Goal: Task Accomplishment & Management: Manage account settings

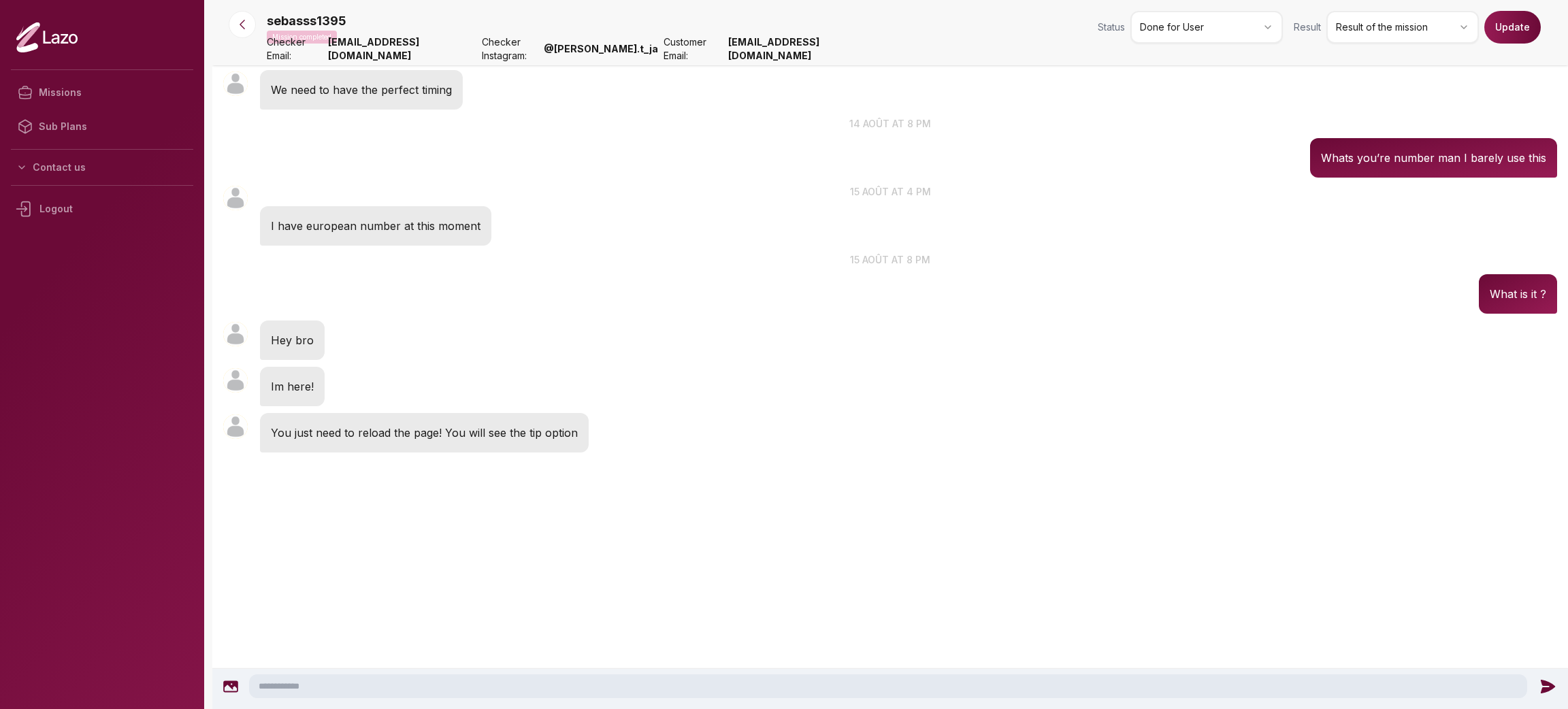
scroll to position [1143, 0]
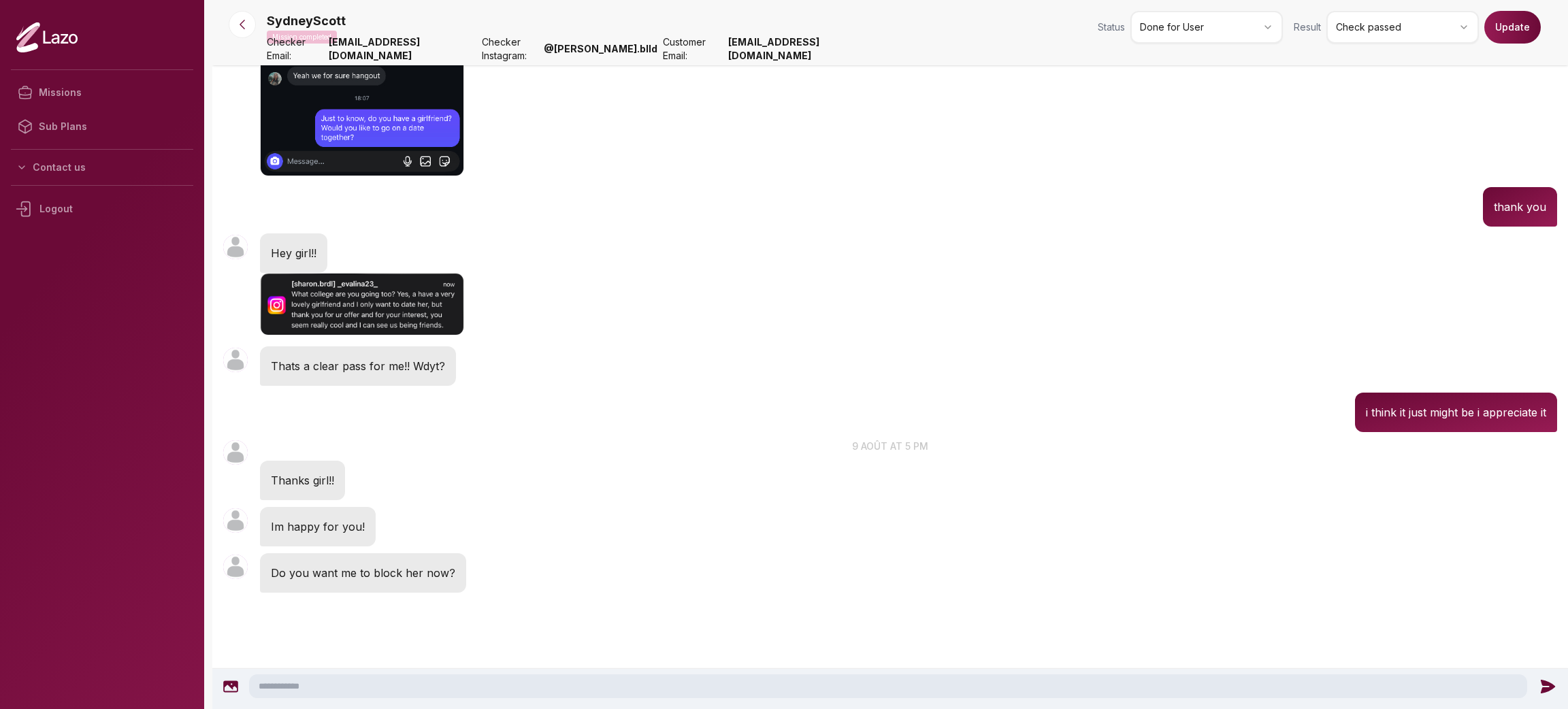
scroll to position [1751, 0]
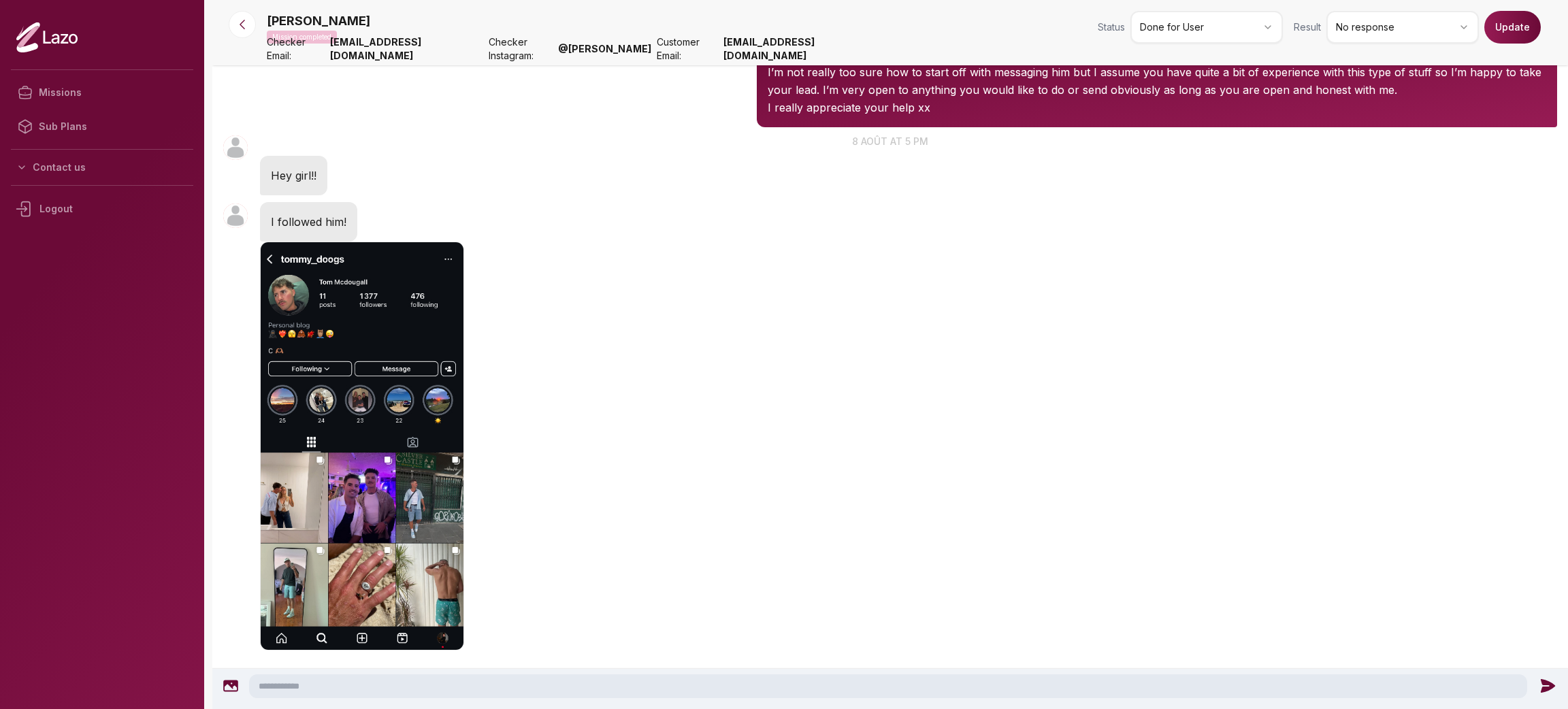
scroll to position [409, 0]
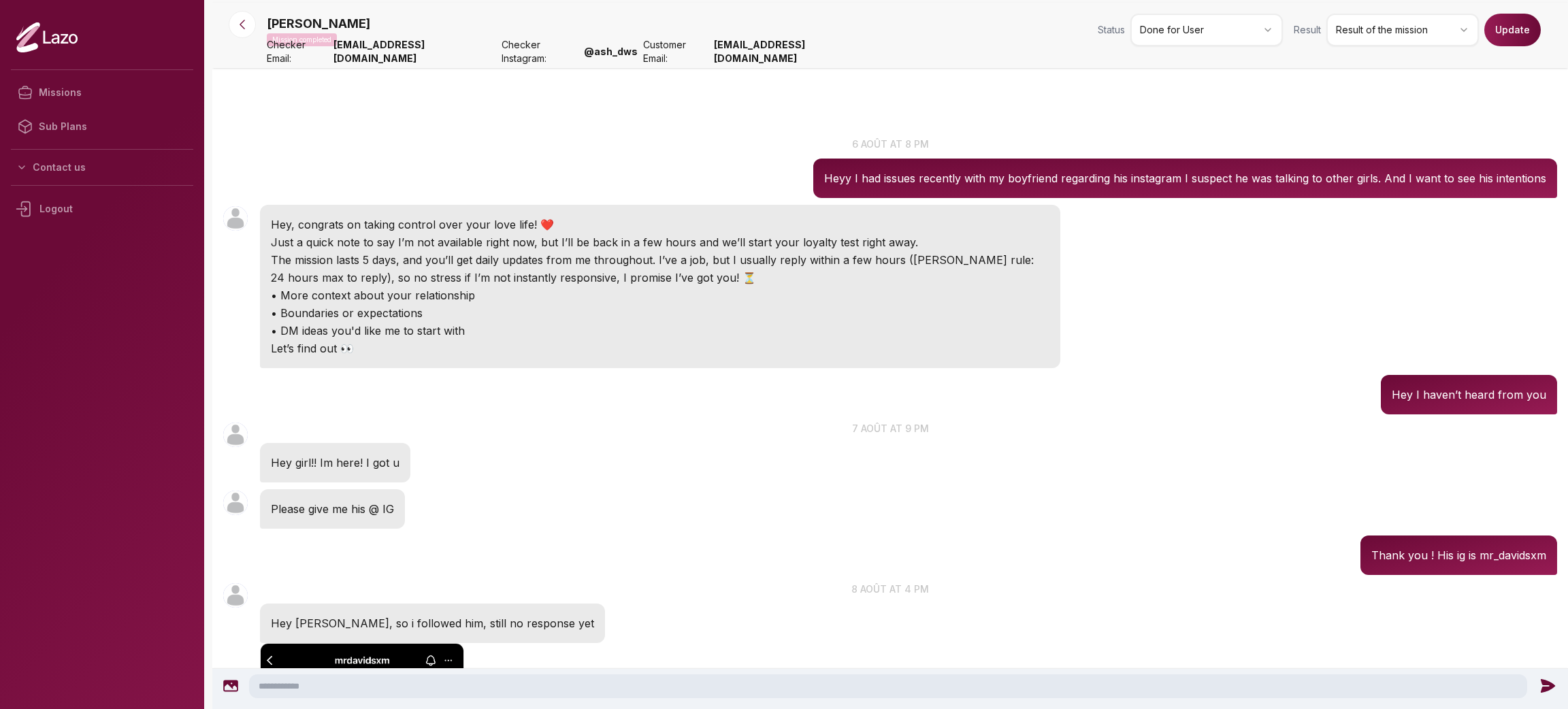
scroll to position [1269, 0]
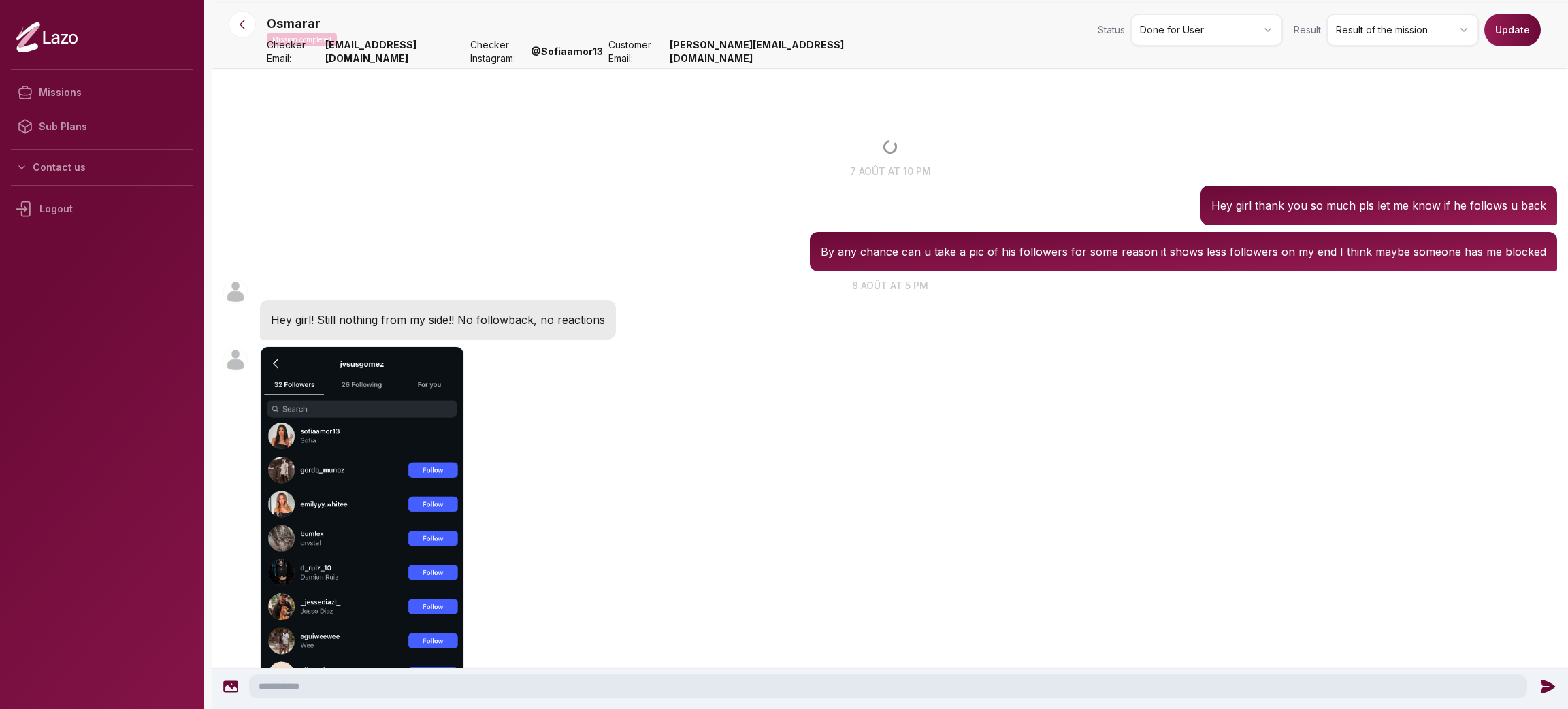
scroll to position [3293, 0]
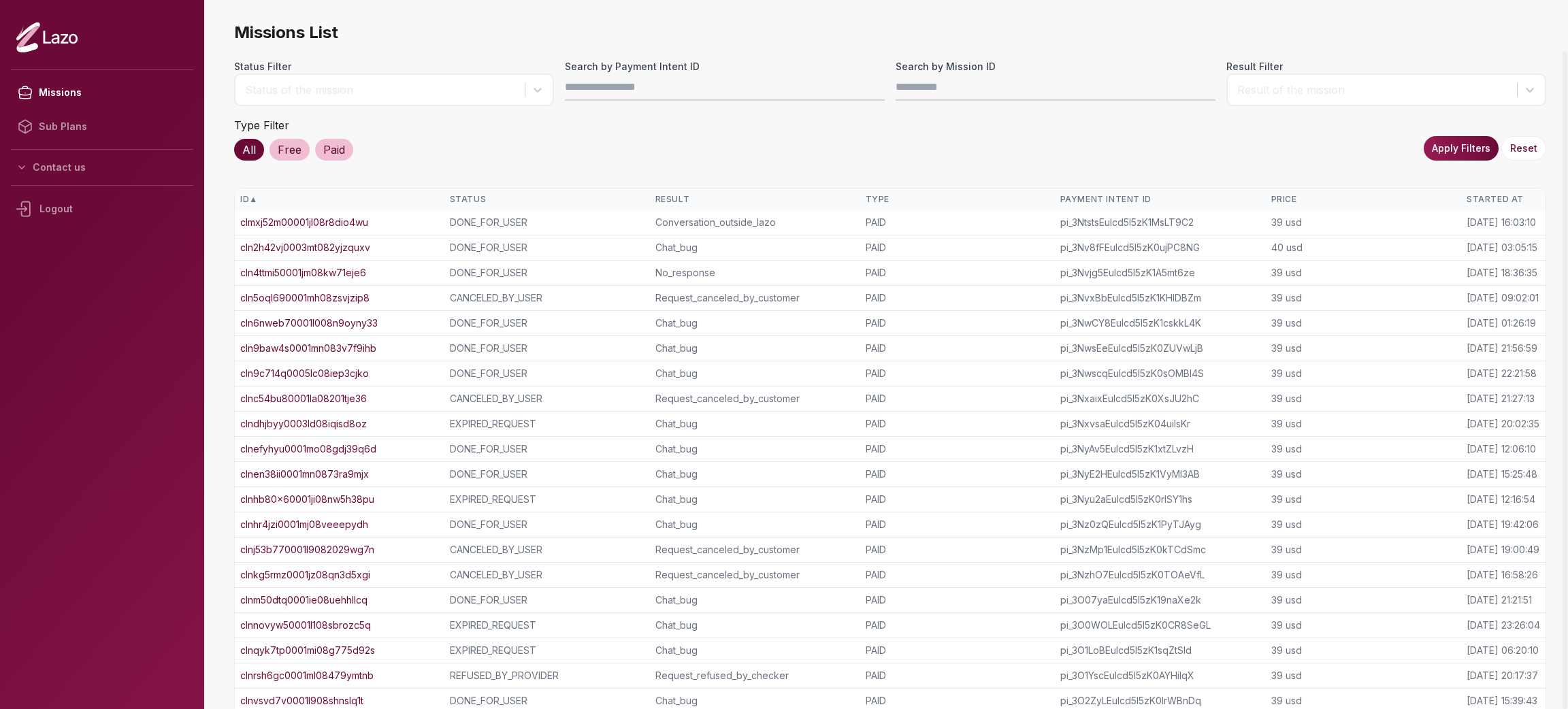
scroll to position [55, 0]
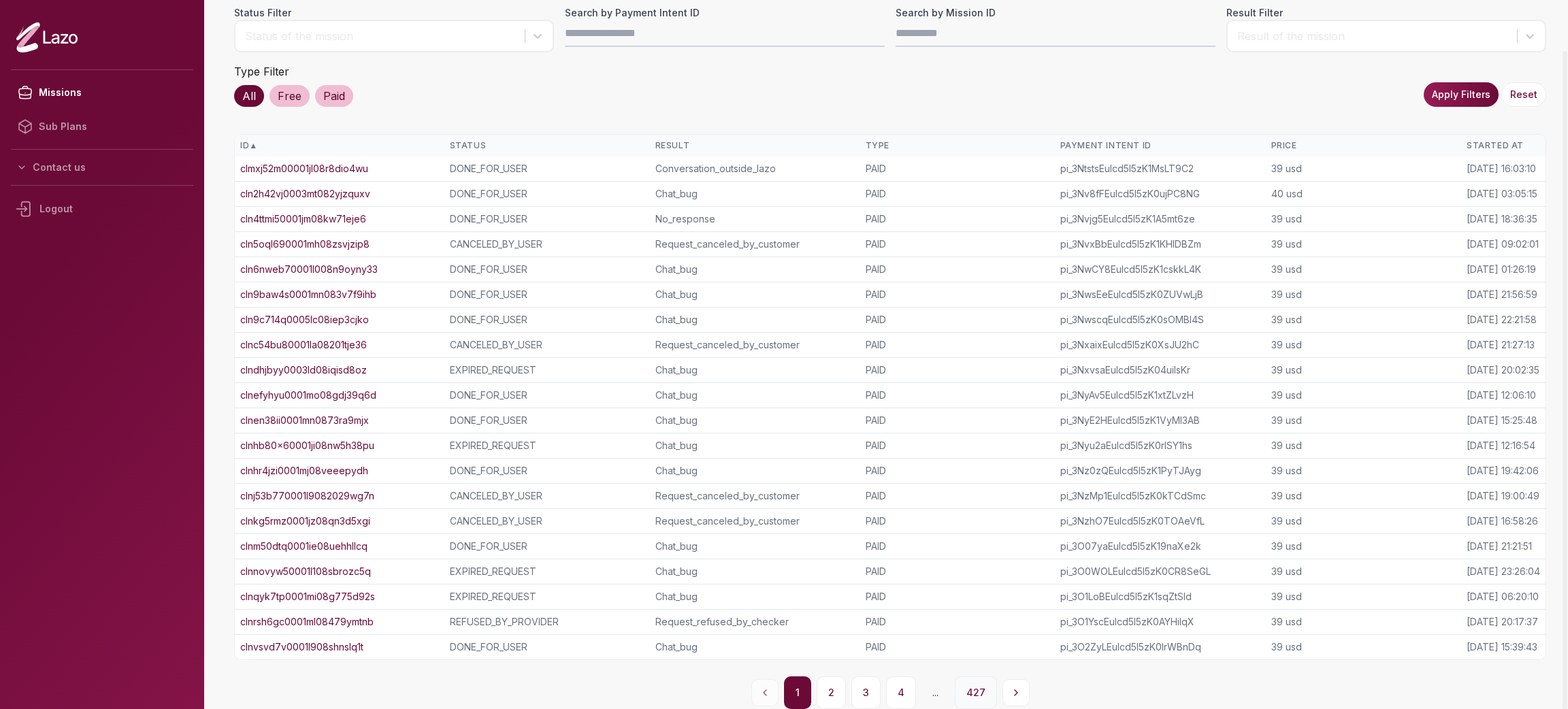
click at [975, 705] on button "427" at bounding box center [976, 693] width 42 height 33
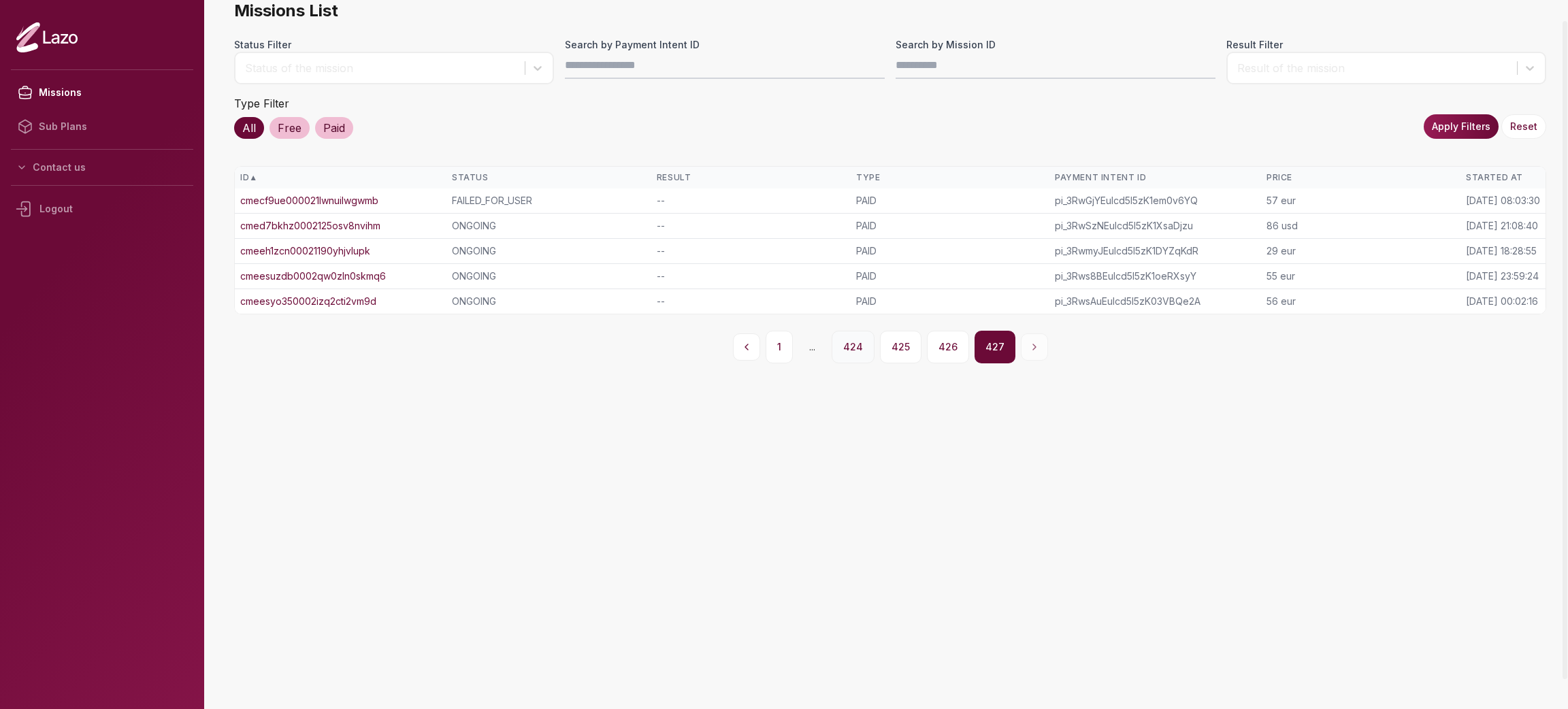
click at [874, 347] on button "424" at bounding box center [853, 347] width 43 height 33
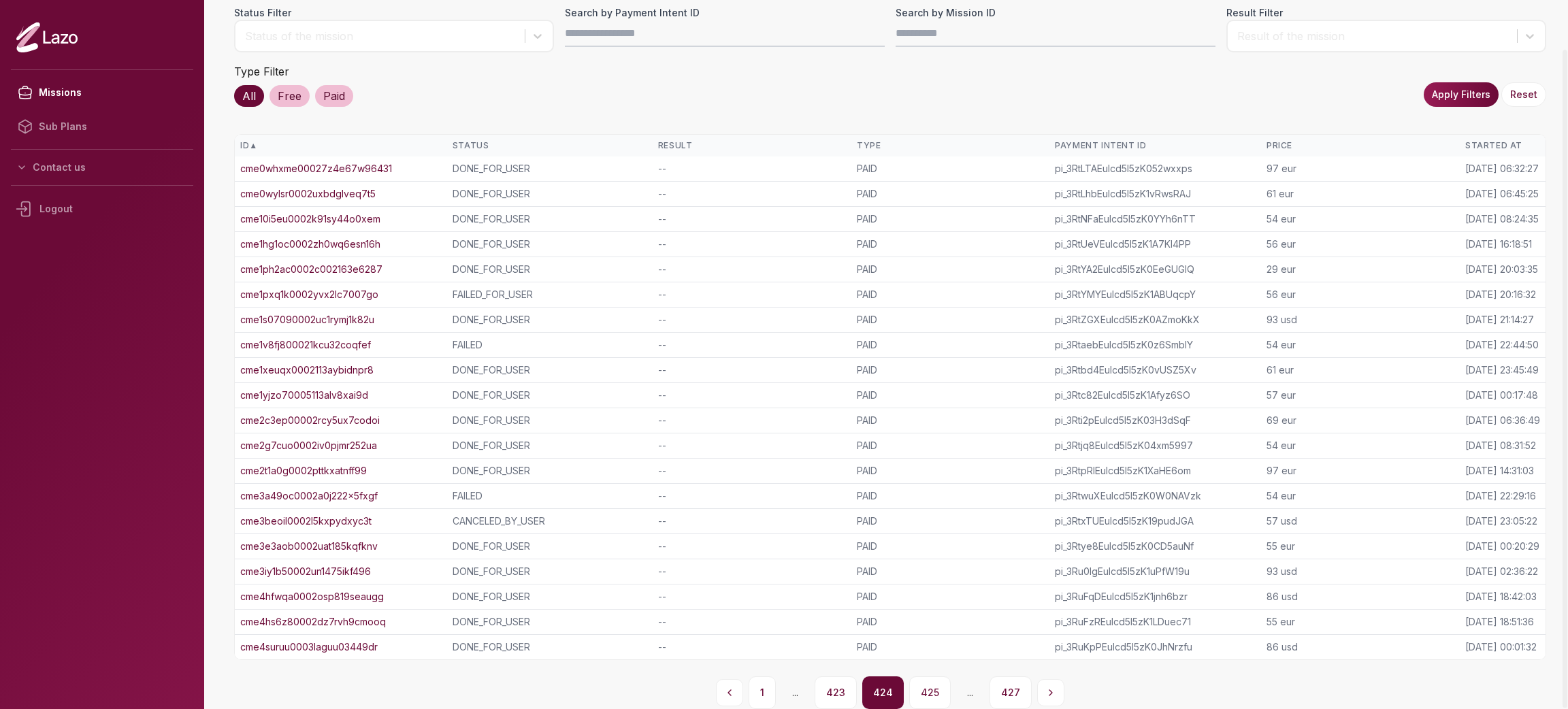
scroll to position [53, 0]
click at [841, 689] on button "423" at bounding box center [836, 694] width 42 height 33
click at [840, 681] on button "422" at bounding box center [836, 694] width 42 height 33
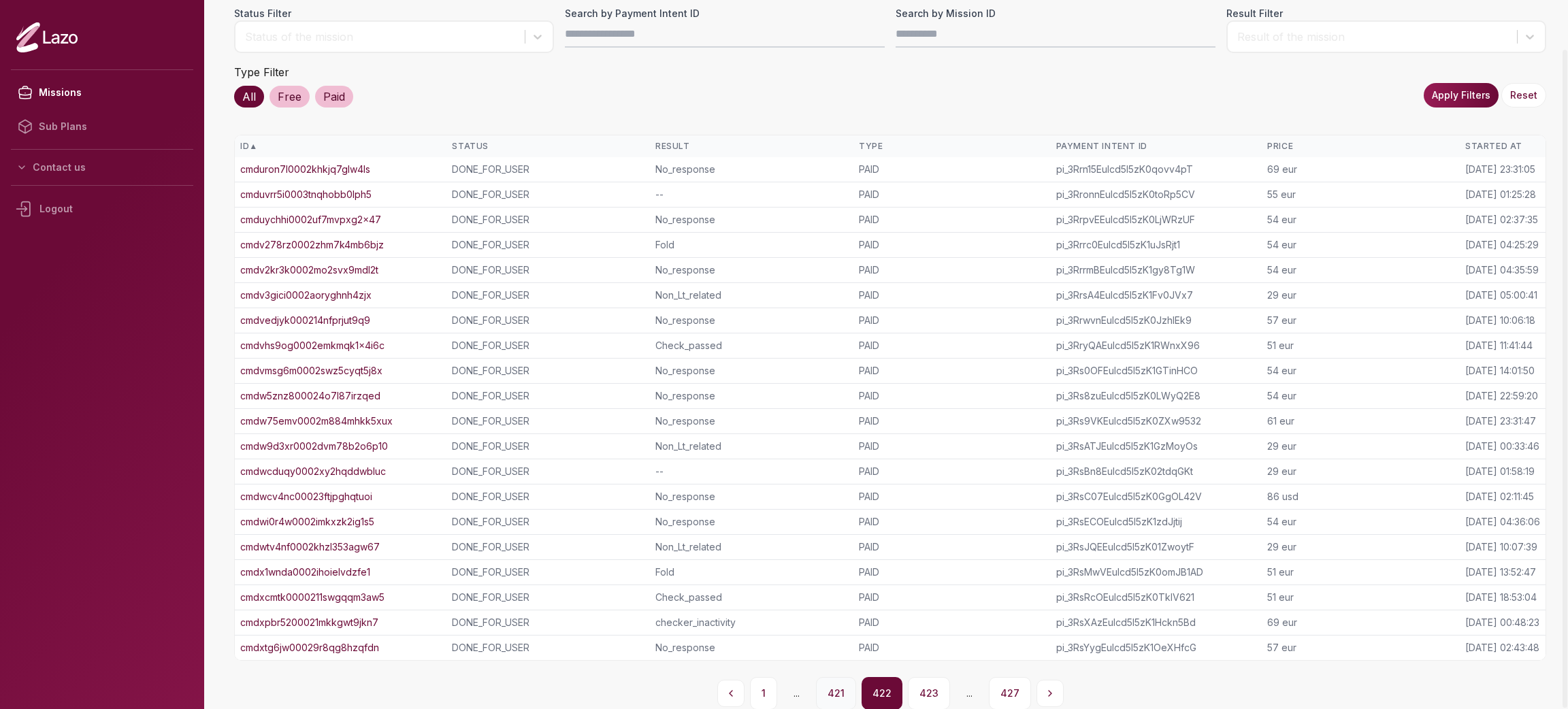
click at [836, 681] on button "421" at bounding box center [836, 694] width 40 height 33
click at [846, 684] on button "420" at bounding box center [837, 694] width 42 height 33
click at [353, 514] on link "cmdnostw60002odq49di2yt9e" at bounding box center [310, 521] width 140 height 13
click at [350, 540] on link "cmdnrlmg900024b9geb0kz8n2" at bounding box center [312, 546] width 144 height 13
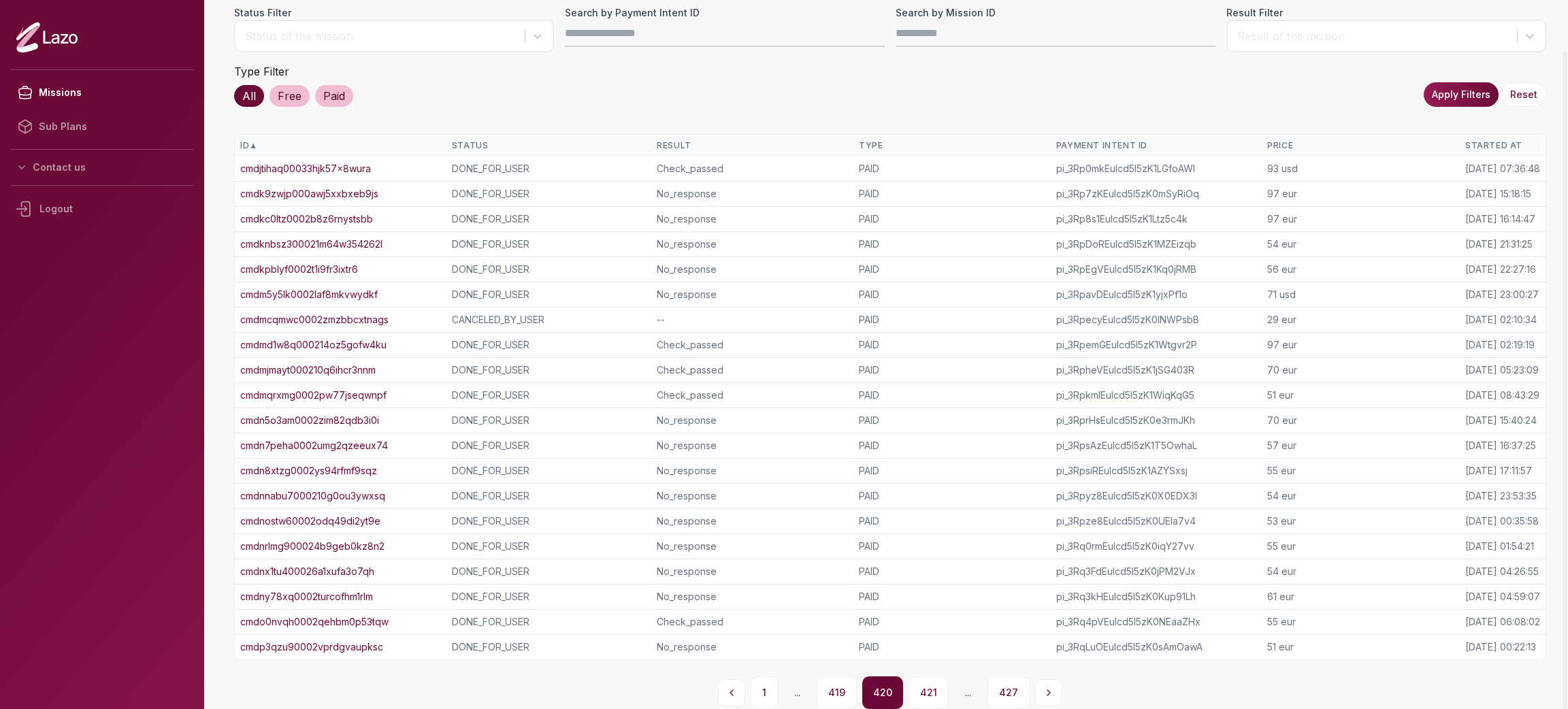
click at [342, 572] on link "cmdnx1tu400026a1xufa3o7qh" at bounding box center [307, 571] width 134 height 13
click at [342, 596] on link "cmdny78xq0002turcofhm1rlm" at bounding box center [306, 596] width 132 height 13
click at [341, 625] on link "cmdo0nvqh0002qehbm0p53tqw" at bounding box center [315, 621] width 149 height 13
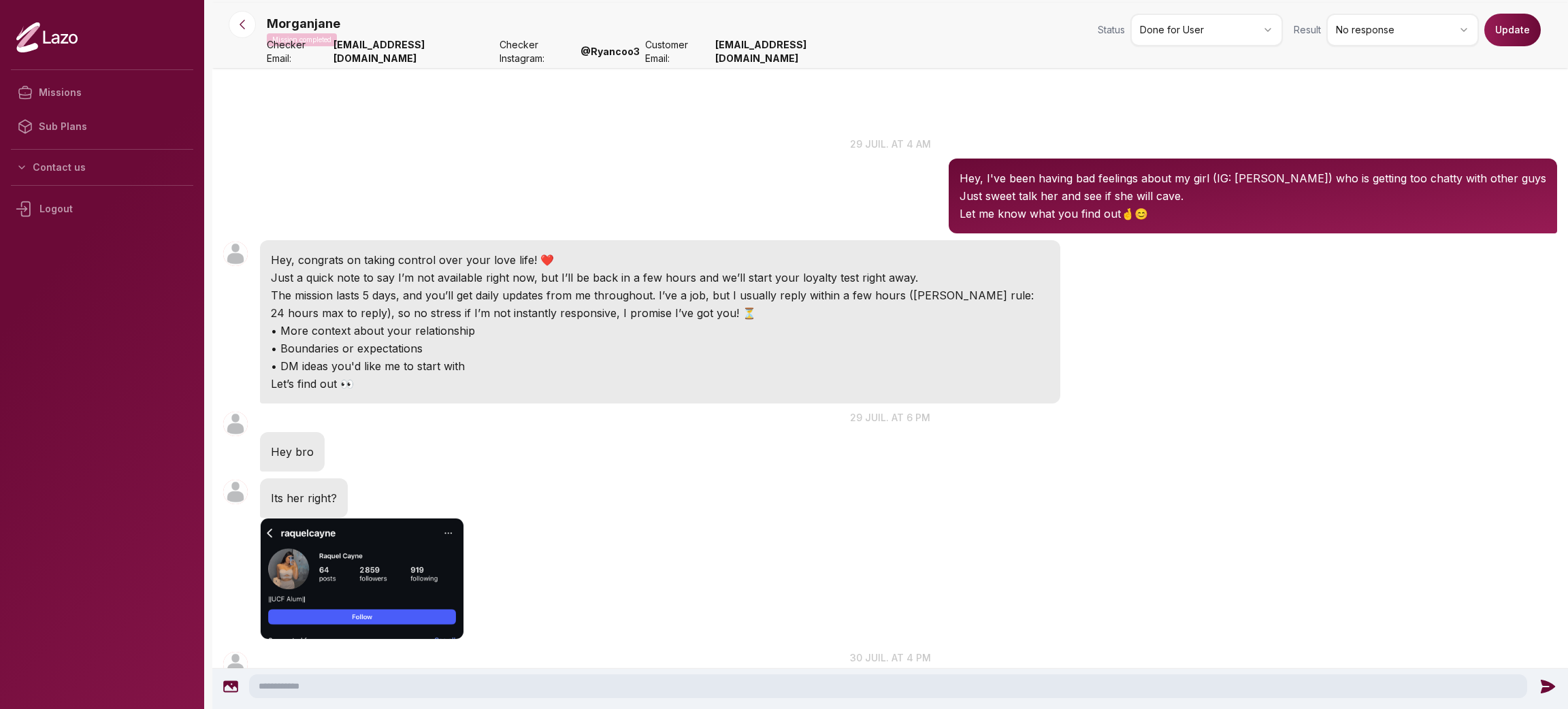
scroll to position [713, 0]
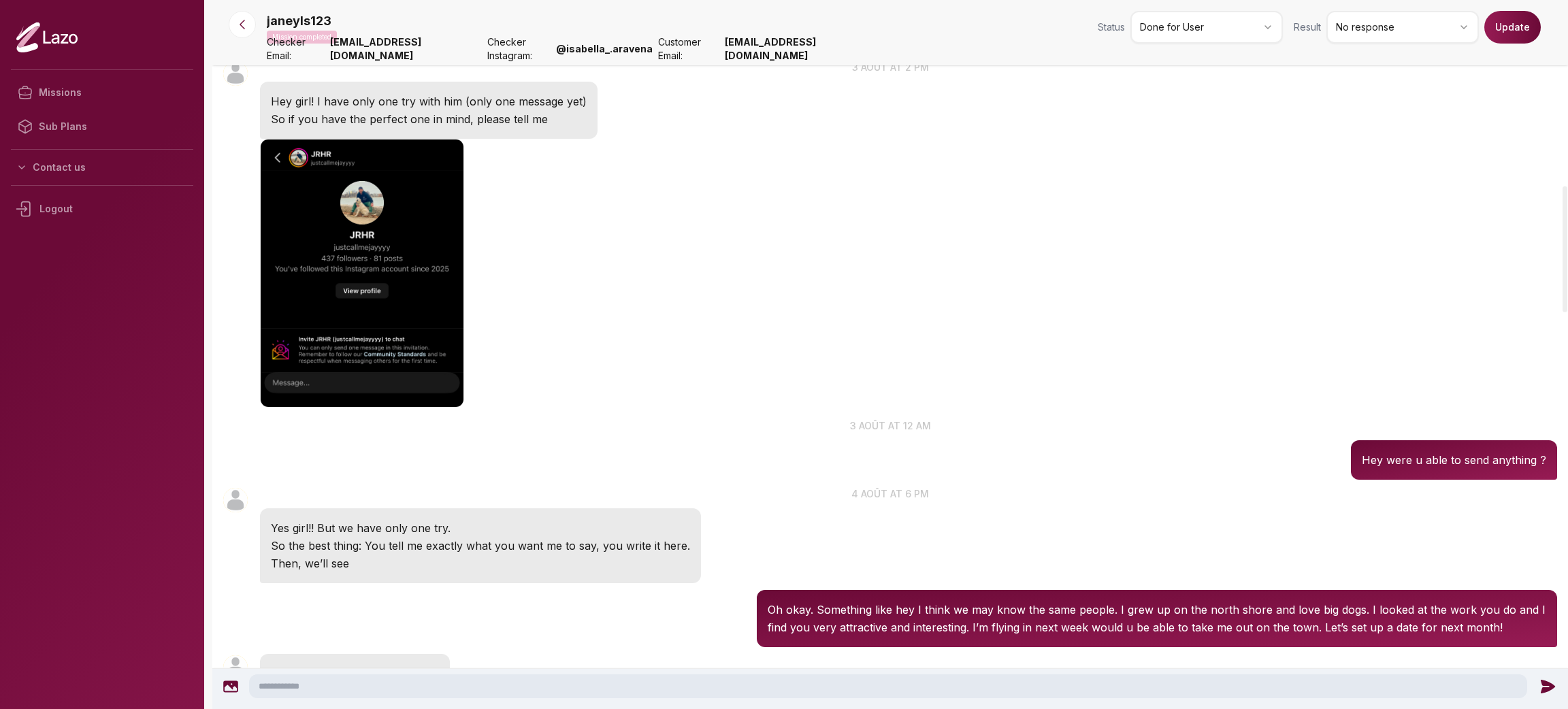
scroll to position [1304, 0]
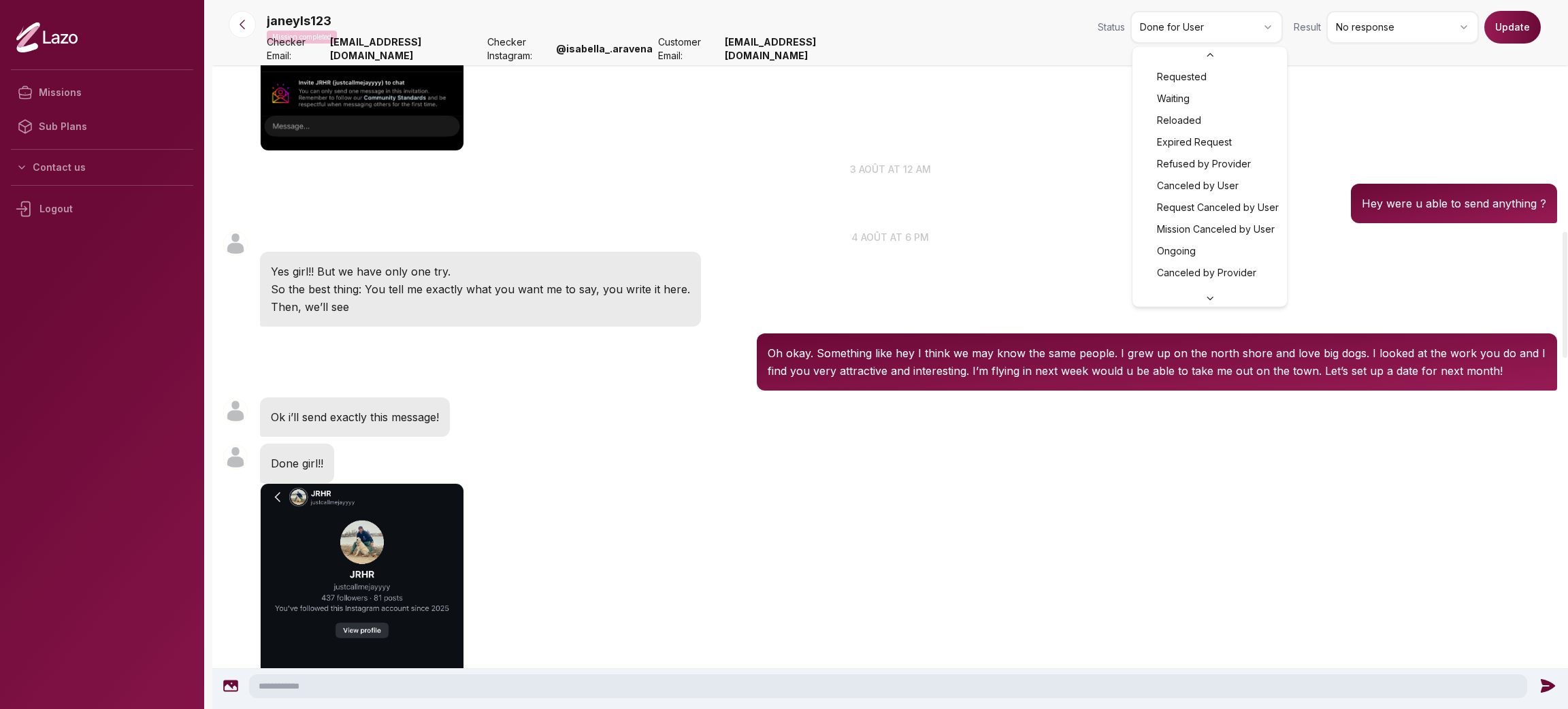
click at [1210, 34] on html "Missions Sub Plans Contact us Logout janeyls123 Mission completed Status Done f…" at bounding box center [784, 354] width 1568 height 709
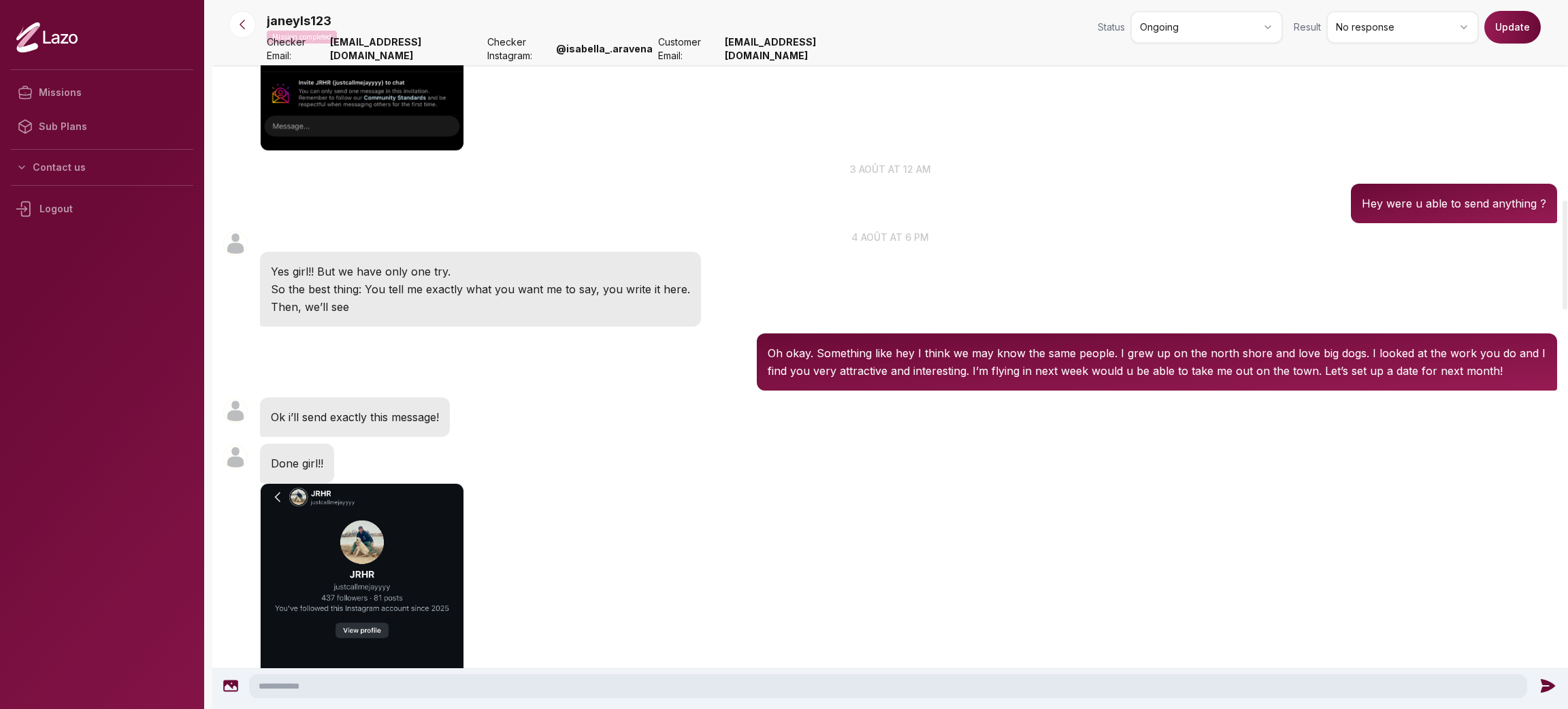
click at [1504, 32] on button "Update" at bounding box center [1513, 27] width 57 height 33
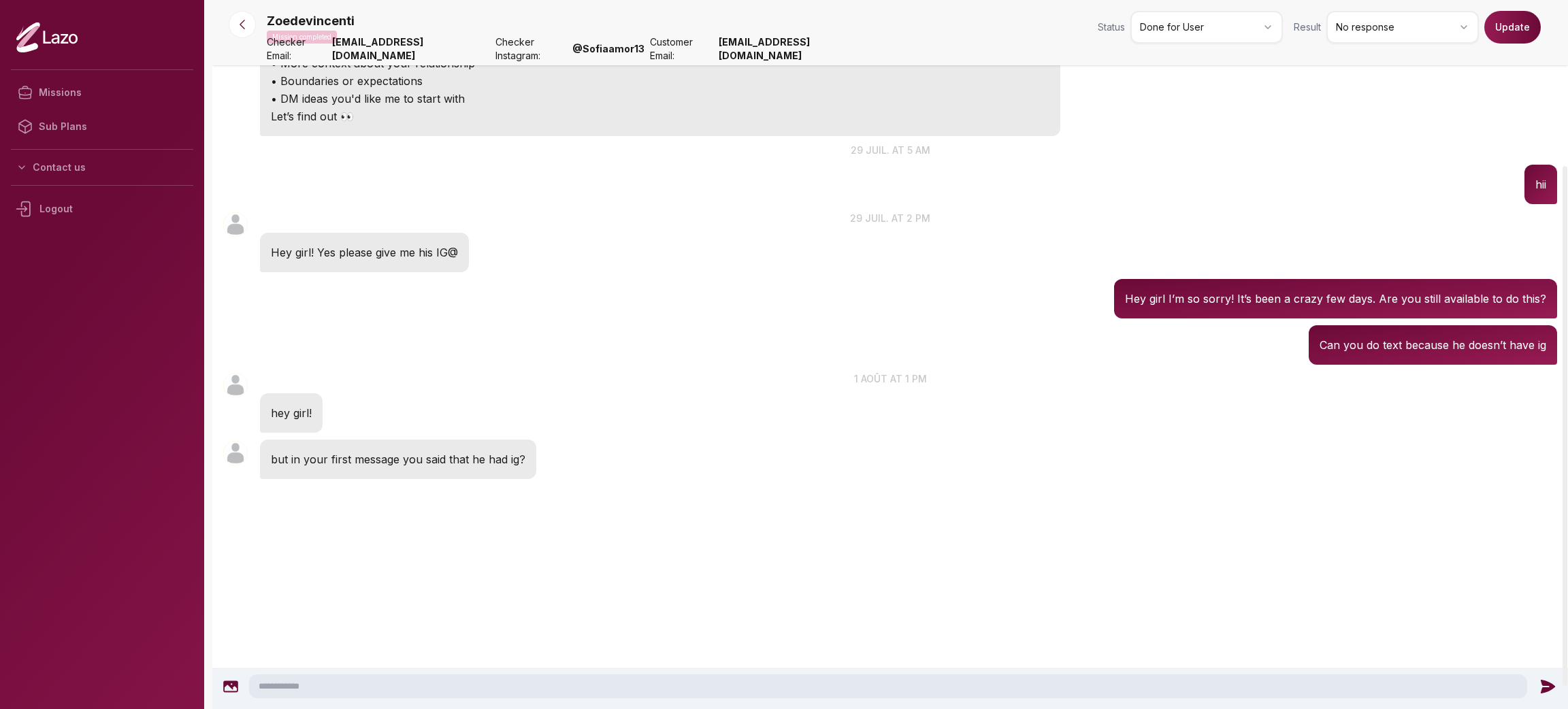
scroll to position [242, 0]
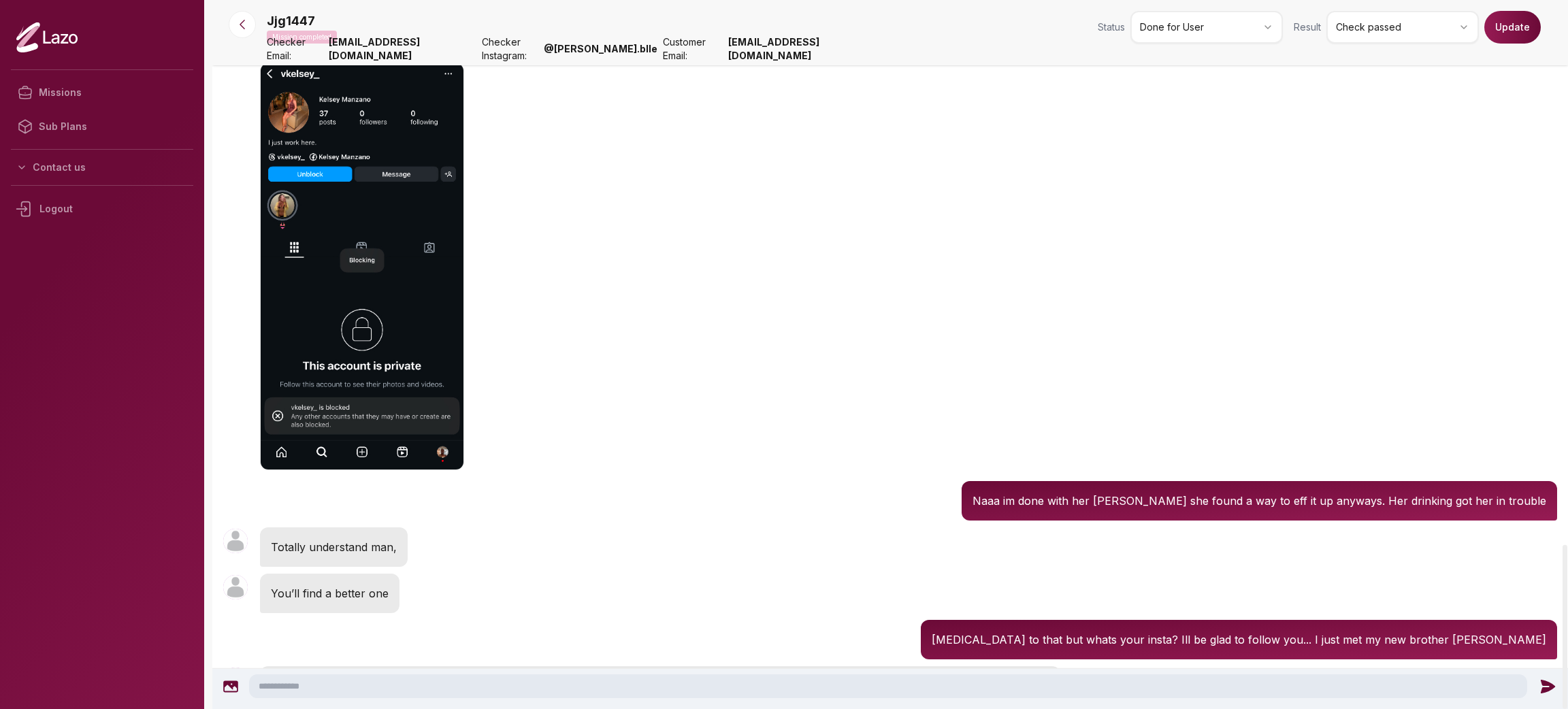
scroll to position [4225, 0]
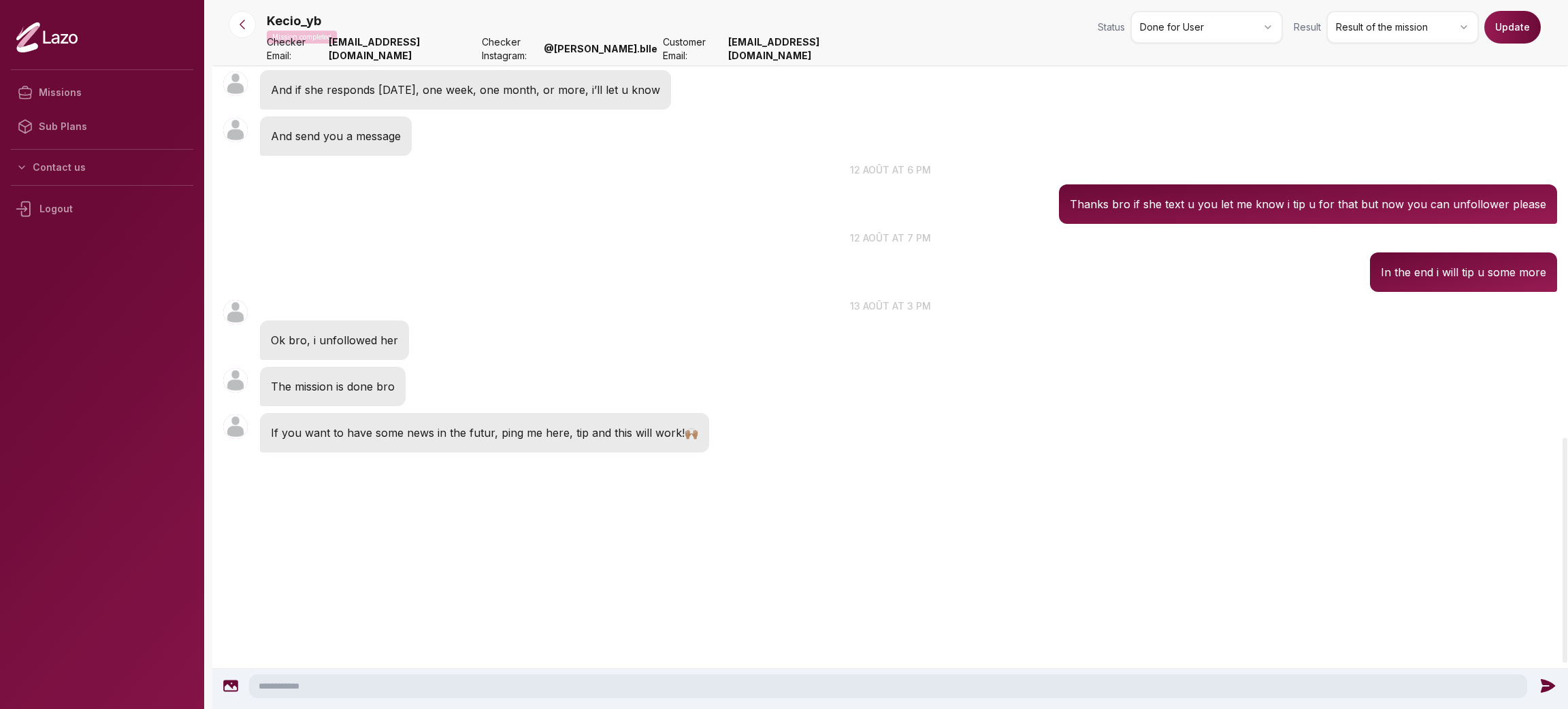
scroll to position [1520, 0]
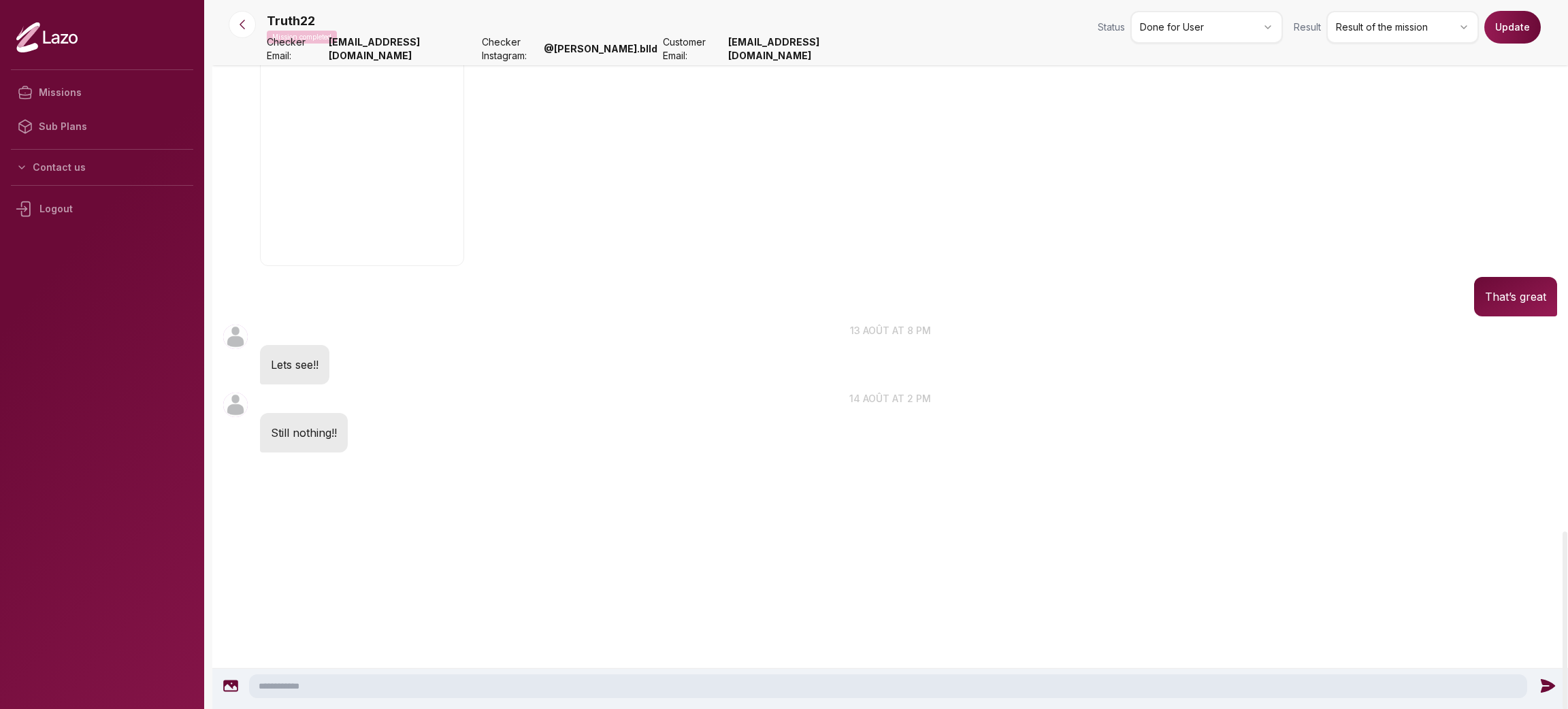
scroll to position [2382, 0]
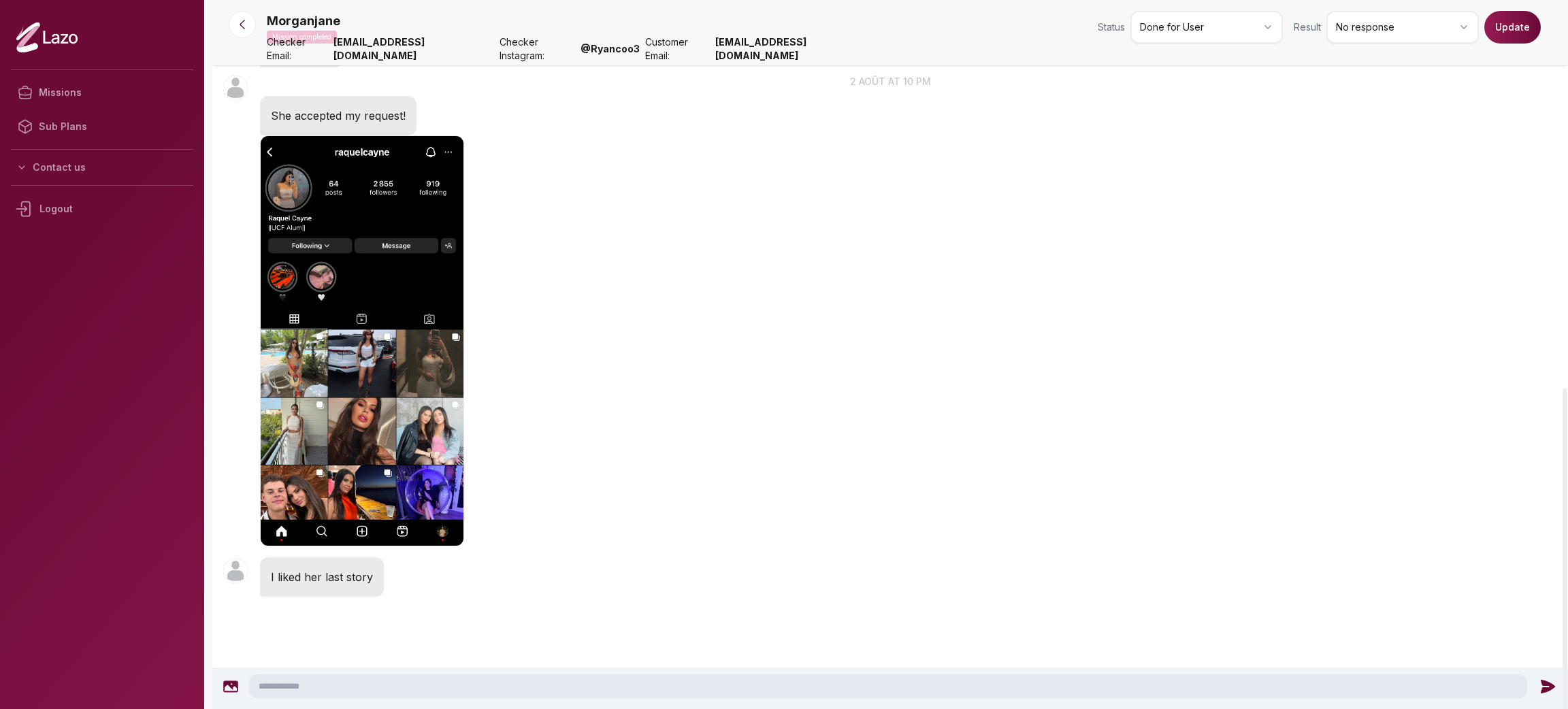
scroll to position [858, 0]
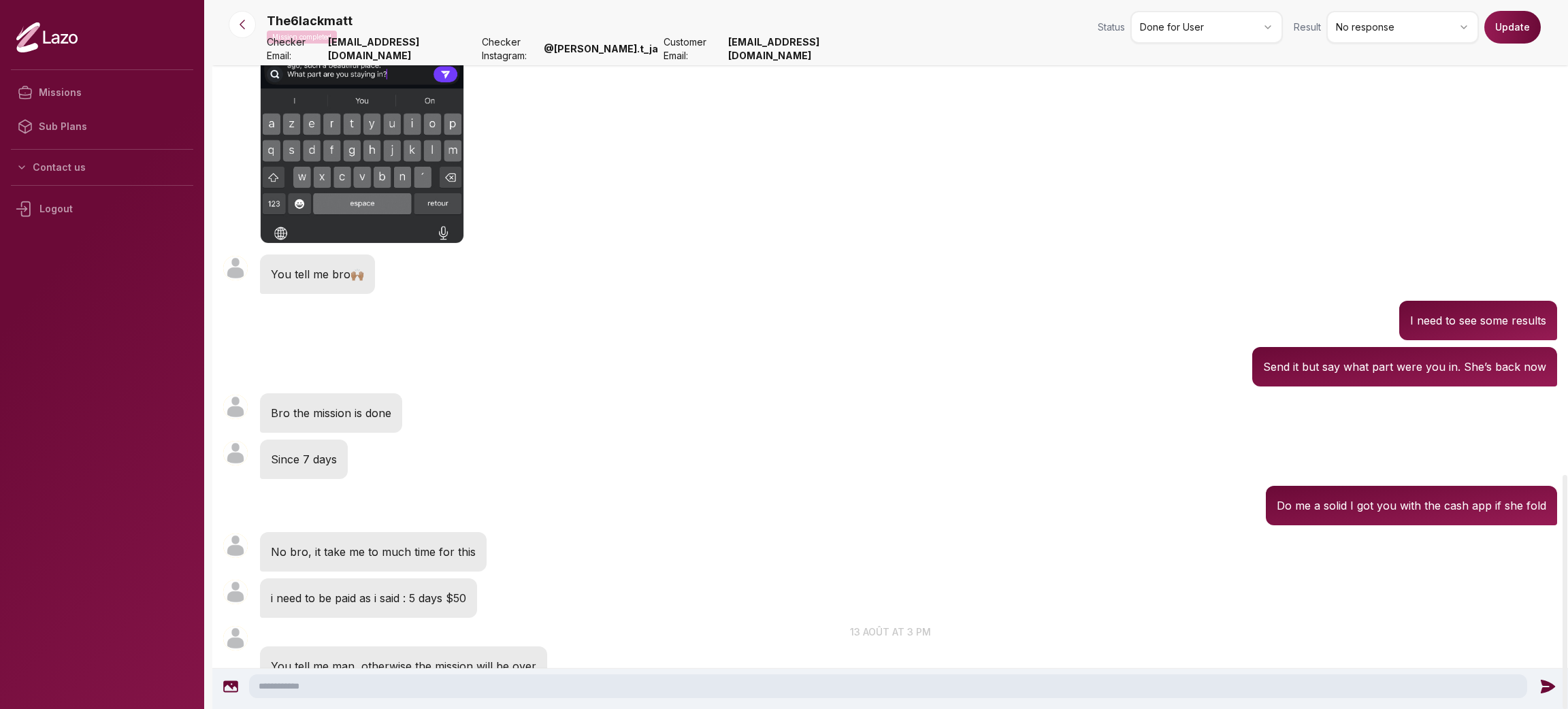
scroll to position [1438, 0]
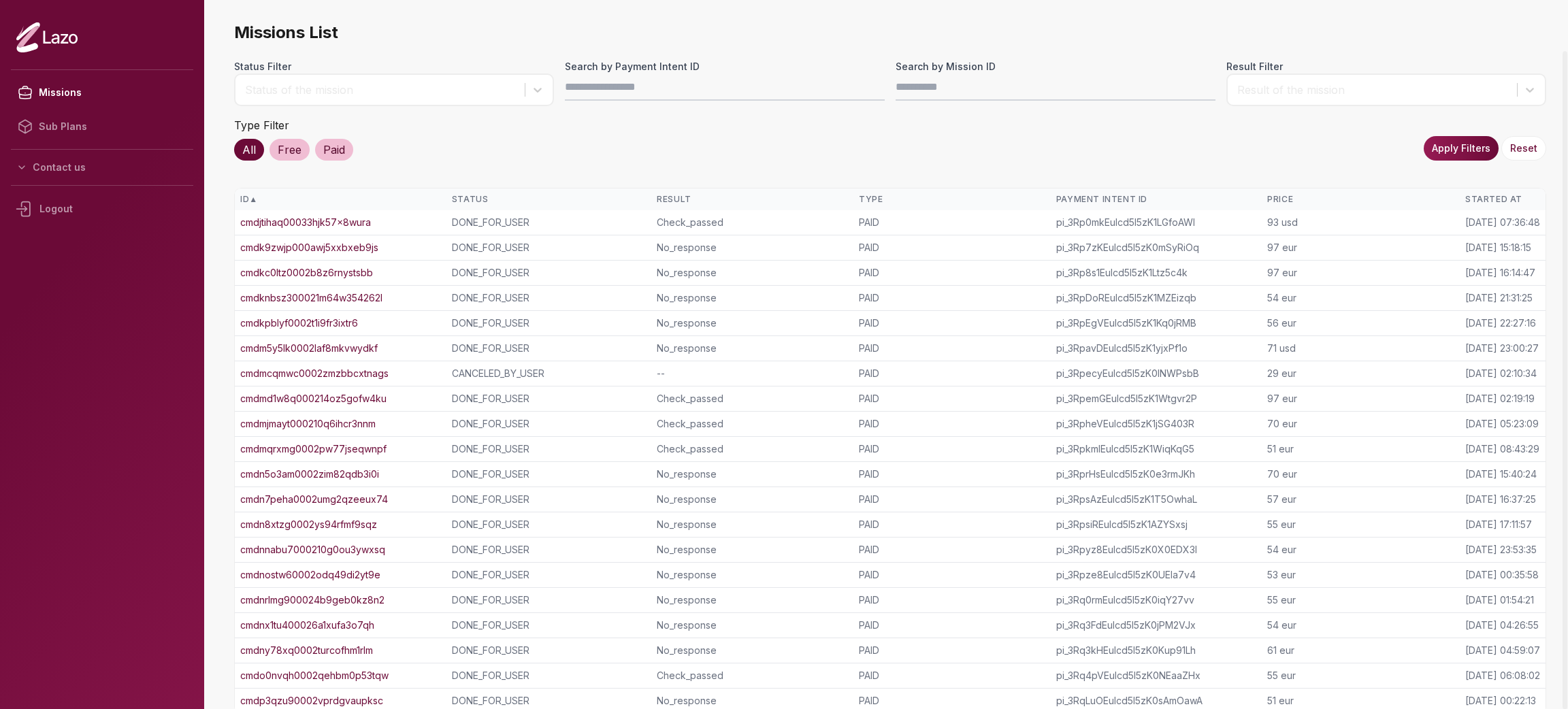
scroll to position [55, 0]
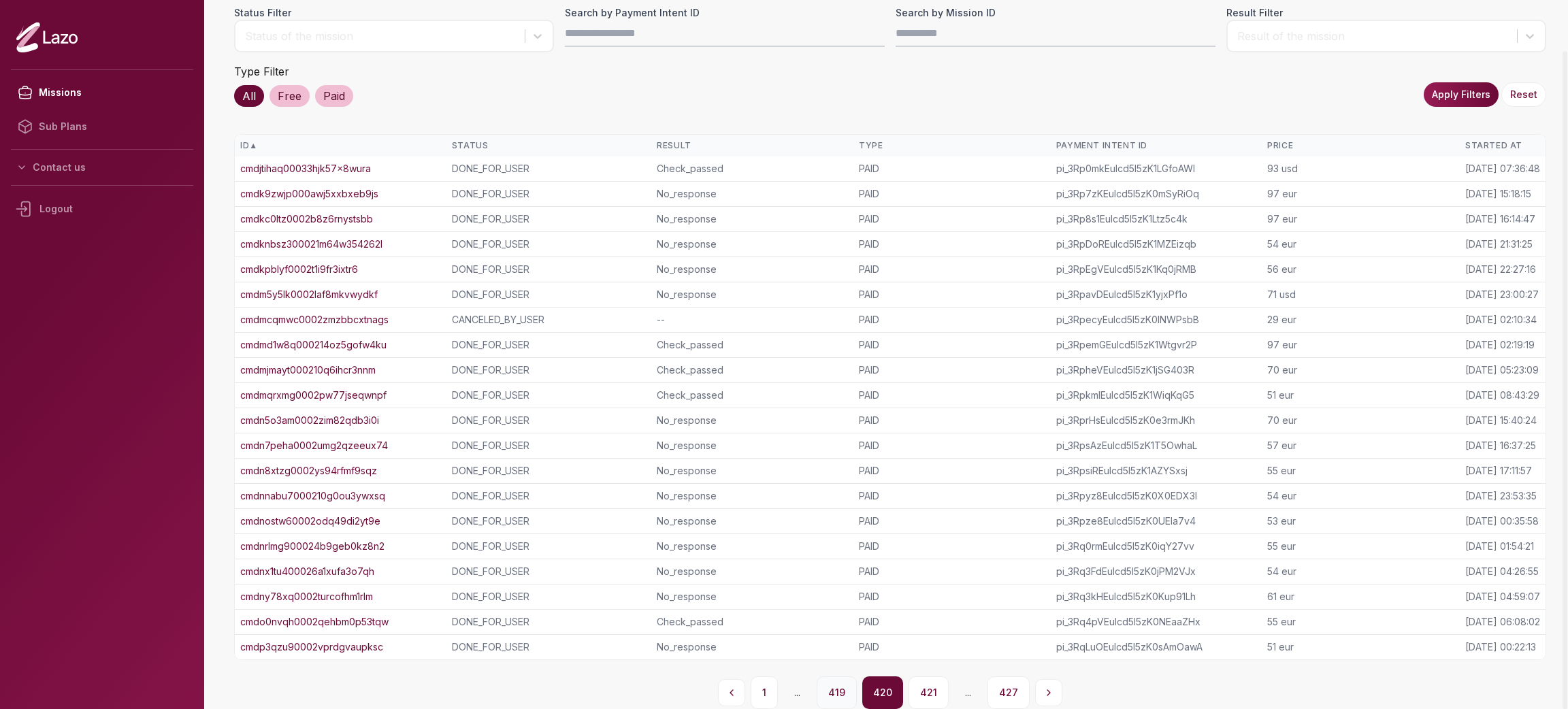
click at [831, 684] on button "419" at bounding box center [837, 693] width 40 height 33
click at [831, 684] on button "418" at bounding box center [837, 693] width 40 height 33
click at [831, 684] on button "417" at bounding box center [838, 693] width 40 height 33
click at [831, 684] on button "416" at bounding box center [838, 693] width 40 height 33
click at [831, 684] on button "415" at bounding box center [838, 693] width 39 height 33
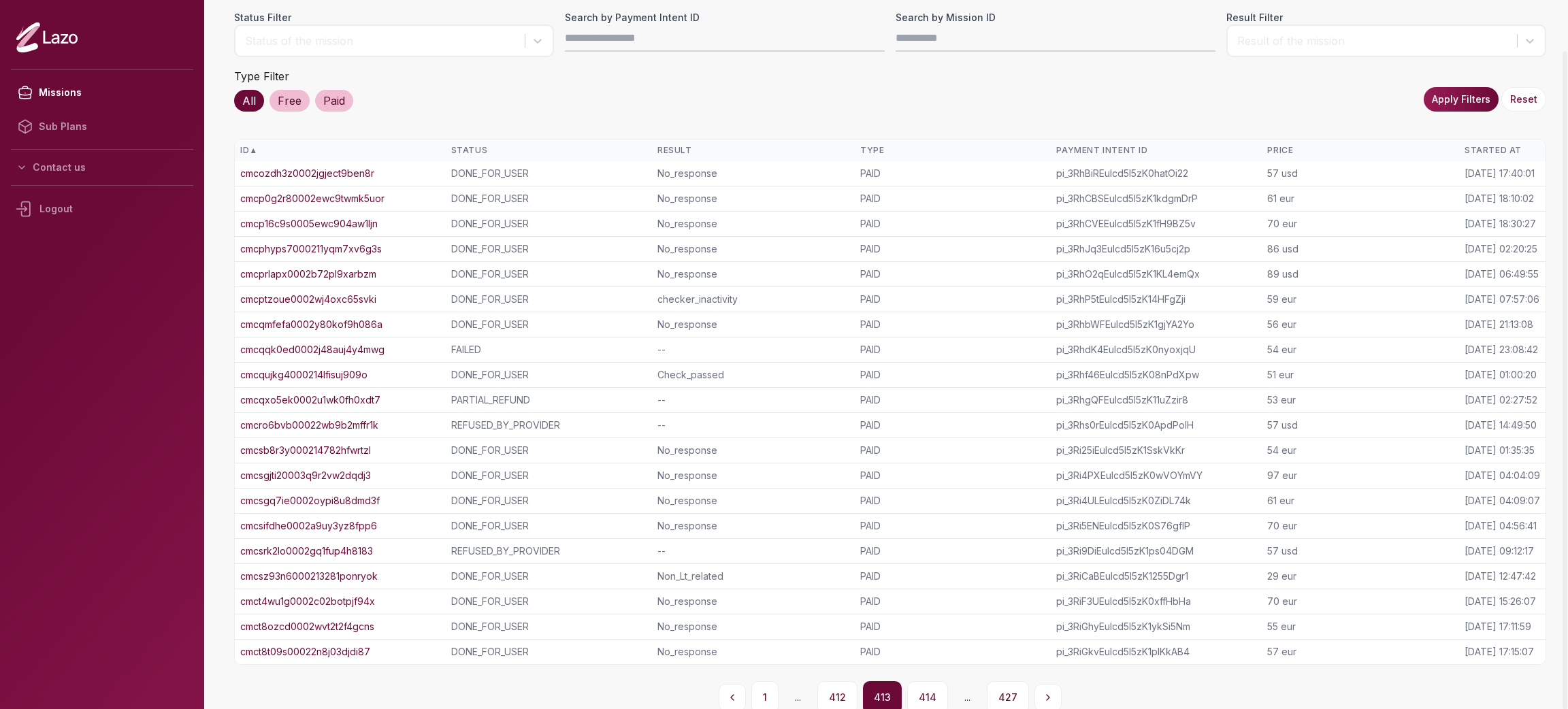
click at [831, 684] on button "412" at bounding box center [837, 698] width 40 height 33
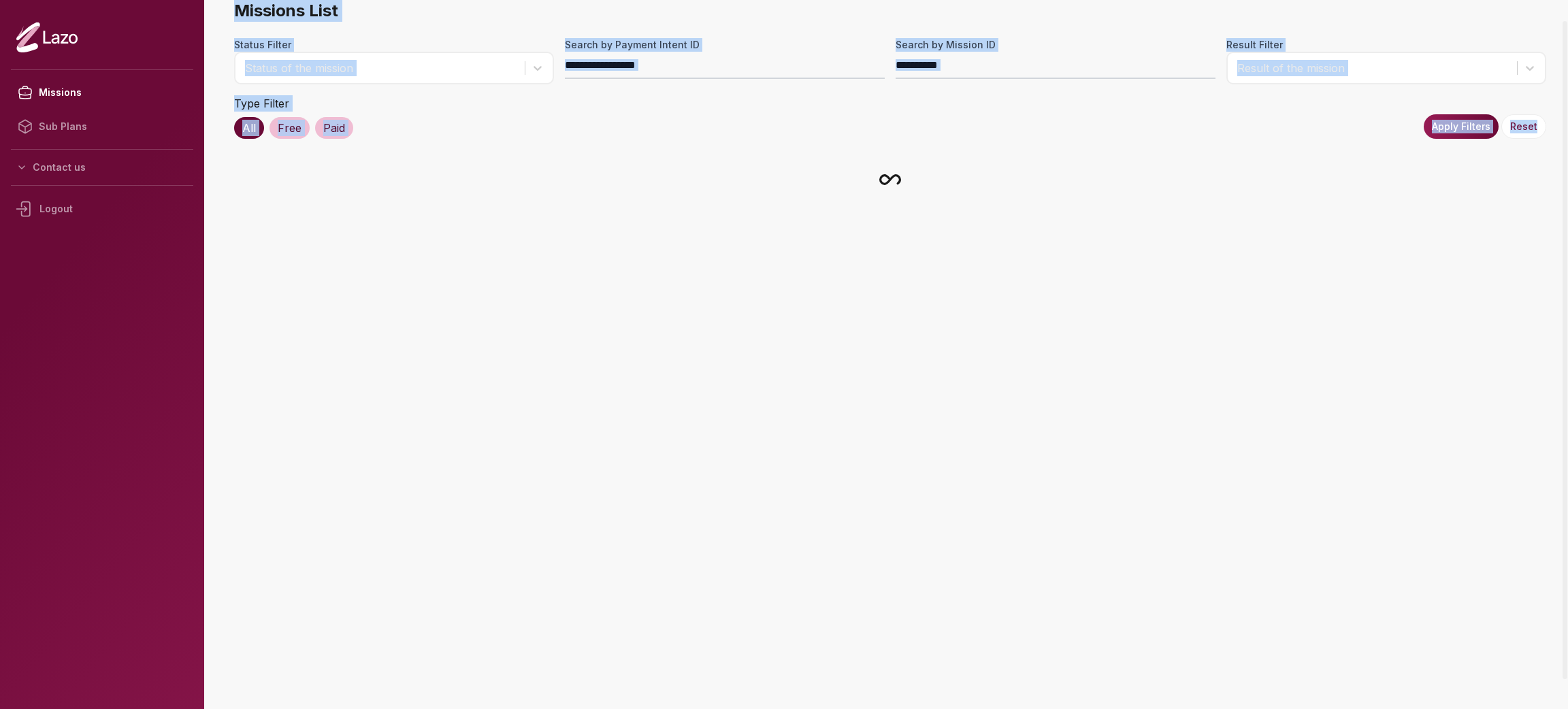
click at [831, 684] on main "Missions List Status Filter Status of the mission Search by Payment Intent ID S…" at bounding box center [890, 354] width 1356 height 709
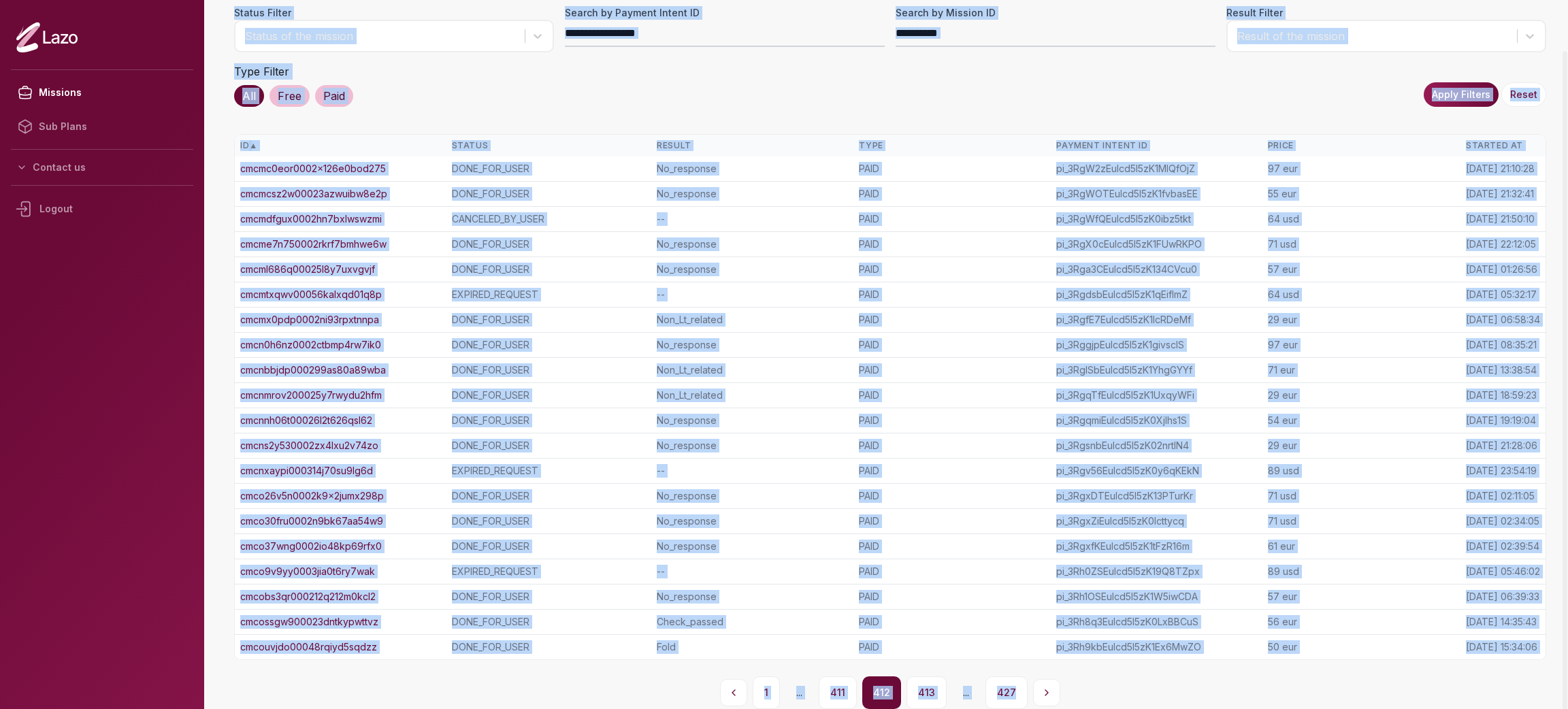
click at [831, 684] on button "411" at bounding box center [838, 693] width 38 height 33
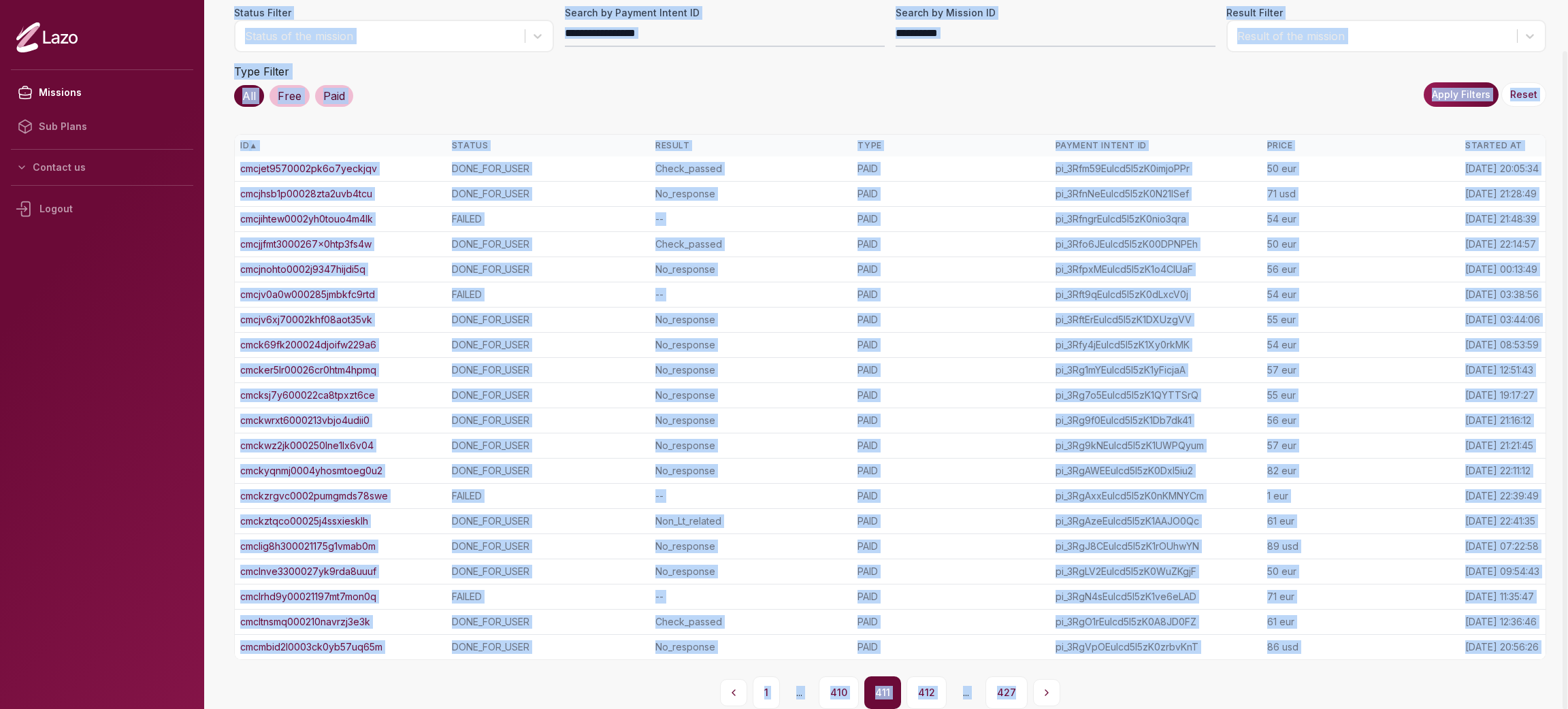
click at [831, 684] on button "410" at bounding box center [839, 693] width 40 height 33
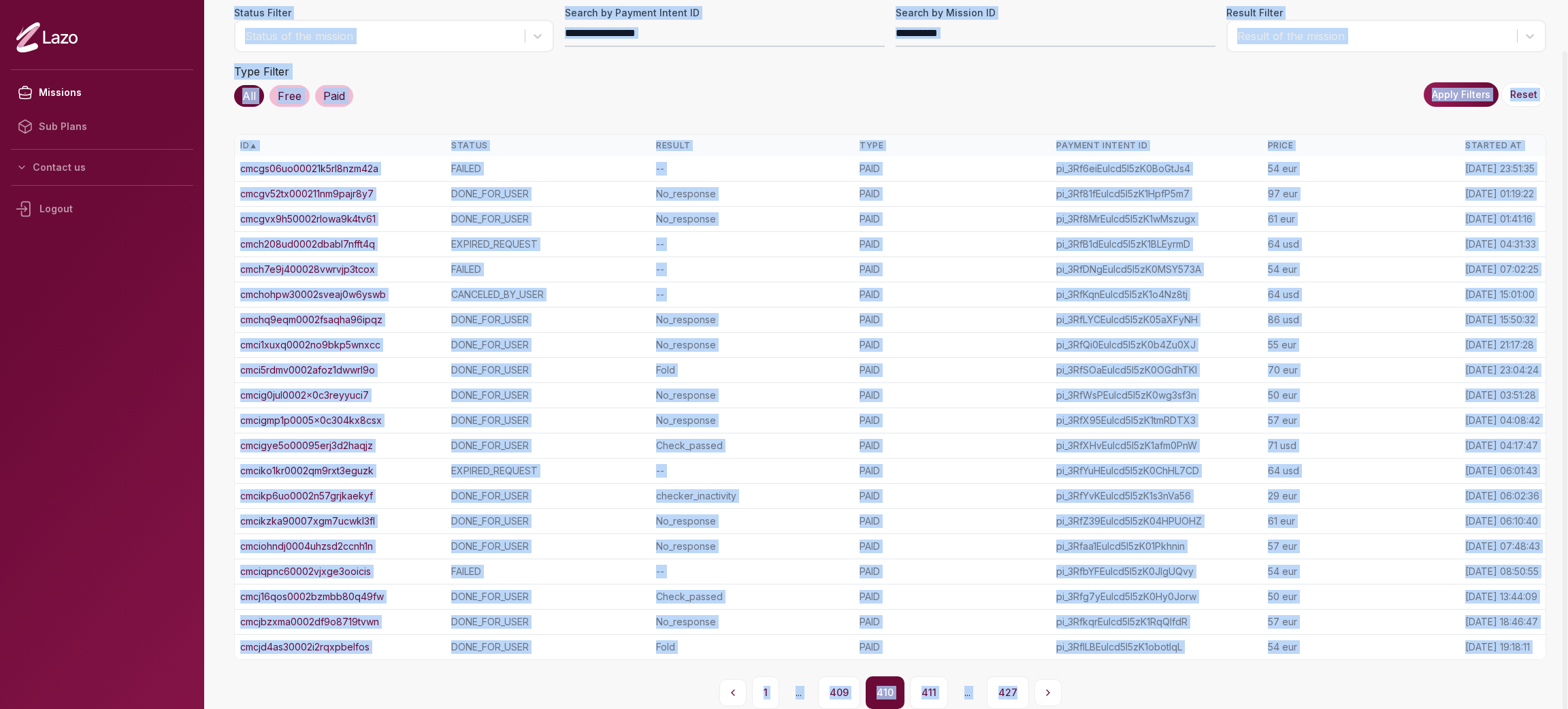
click at [816, 680] on div "1 ... 409 410 411 ... 427" at bounding box center [890, 693] width 1312 height 33
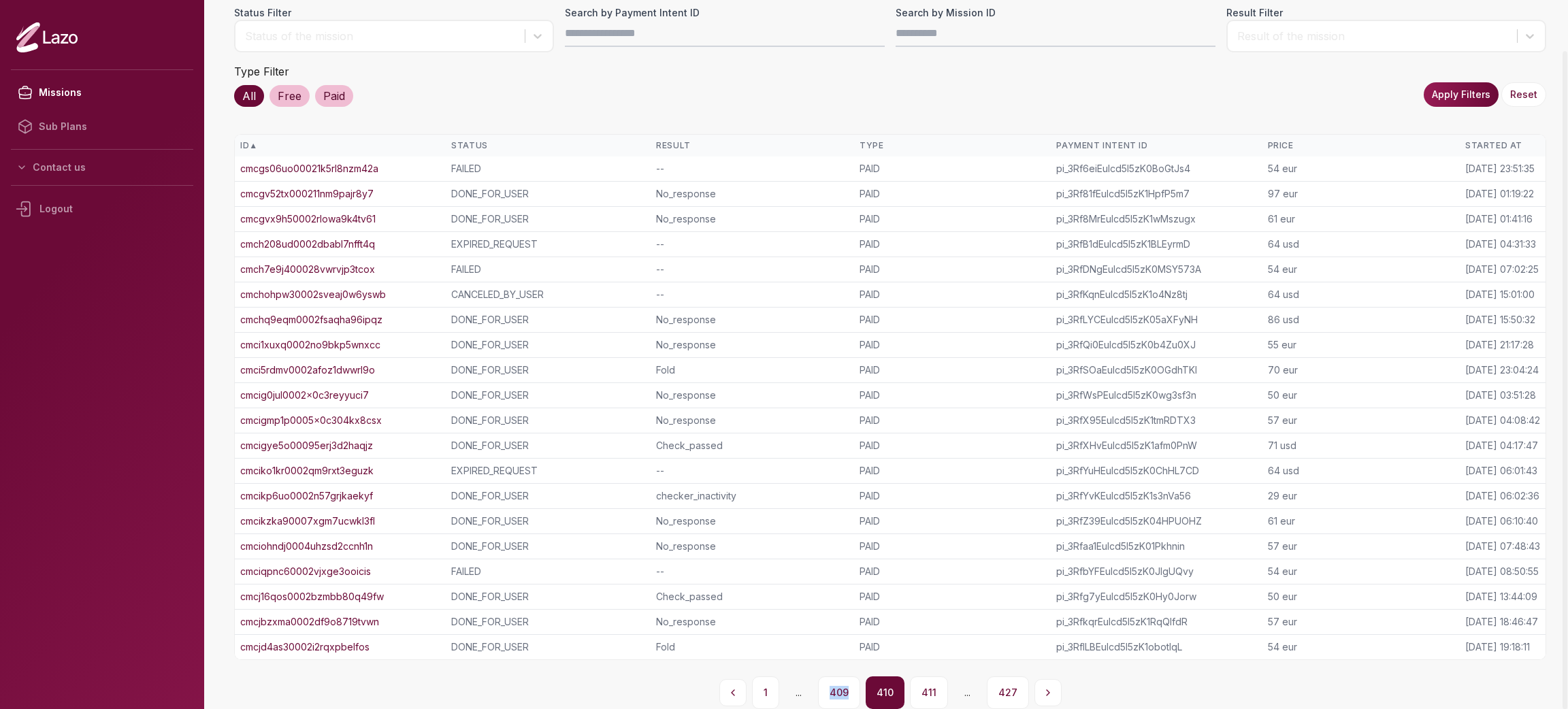
click at [816, 680] on div "1 ... 409 410 411 ... 427" at bounding box center [890, 693] width 1312 height 33
click at [835, 669] on div "Missions List Status Filter Status of the mission Search by Payment Intent ID S…" at bounding box center [890, 338] width 1312 height 741
click at [831, 697] on button "409" at bounding box center [839, 693] width 42 height 33
click at [831, 697] on button "408" at bounding box center [837, 693] width 42 height 33
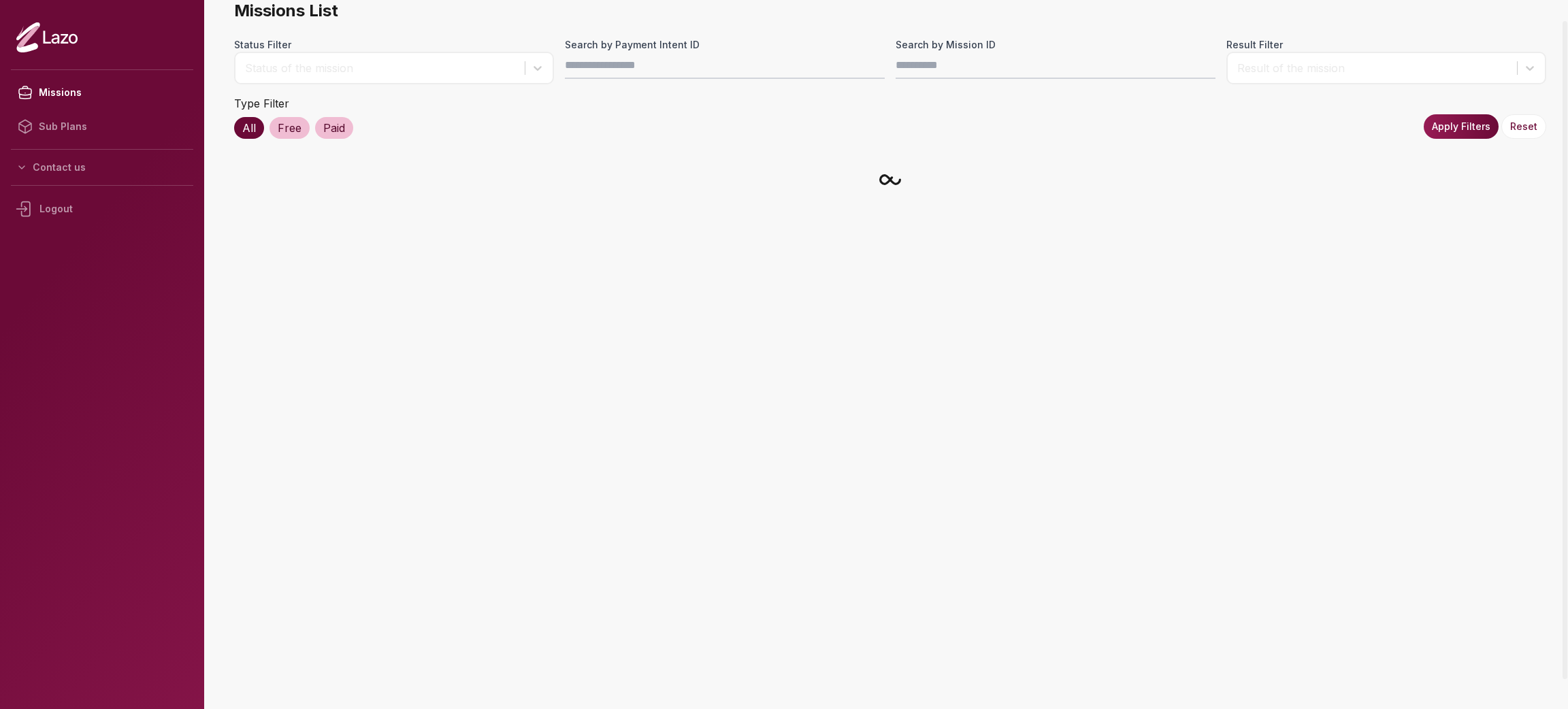
click at [831, 697] on main "Missions List Status Filter Status of the mission Search by Payment Intent ID S…" at bounding box center [890, 354] width 1356 height 709
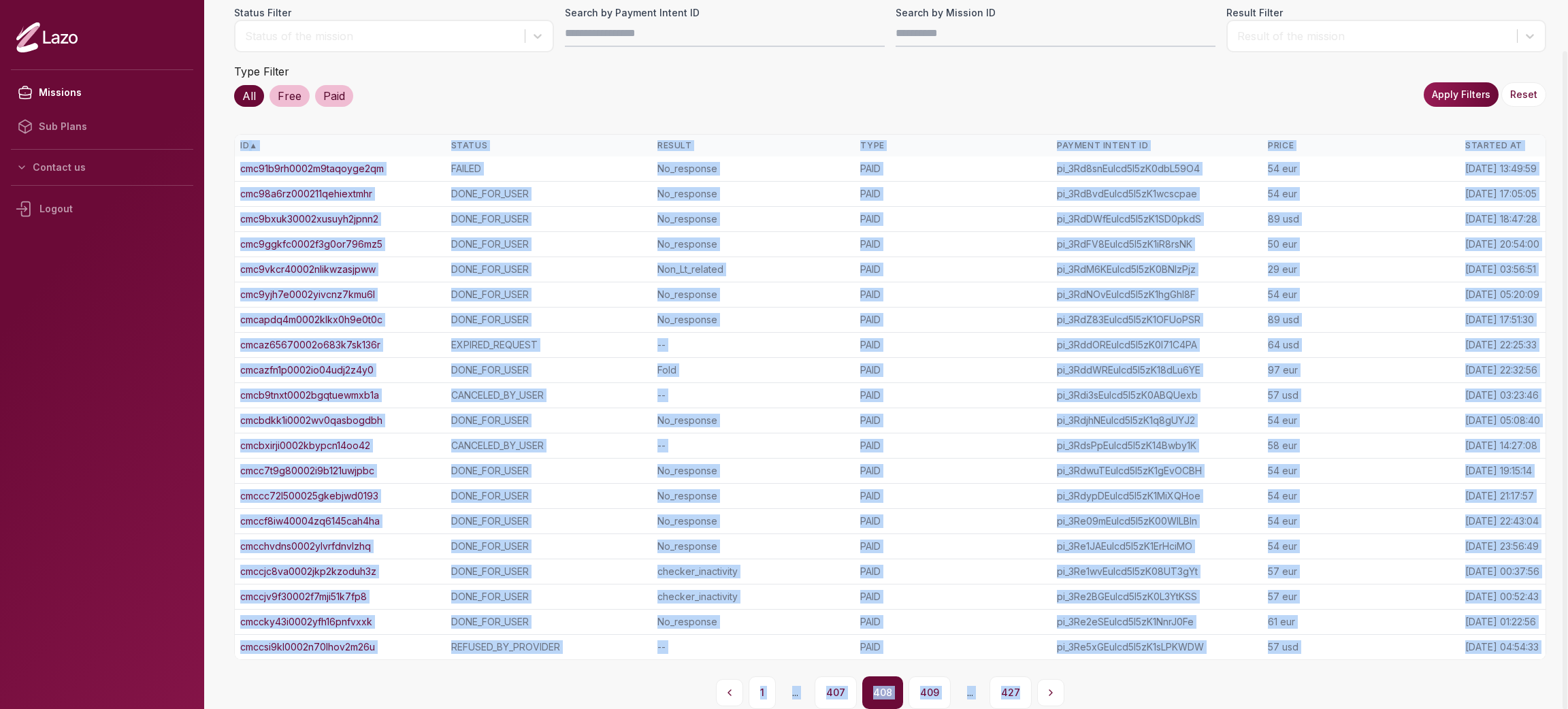
click at [831, 697] on button "407" at bounding box center [836, 693] width 42 height 33
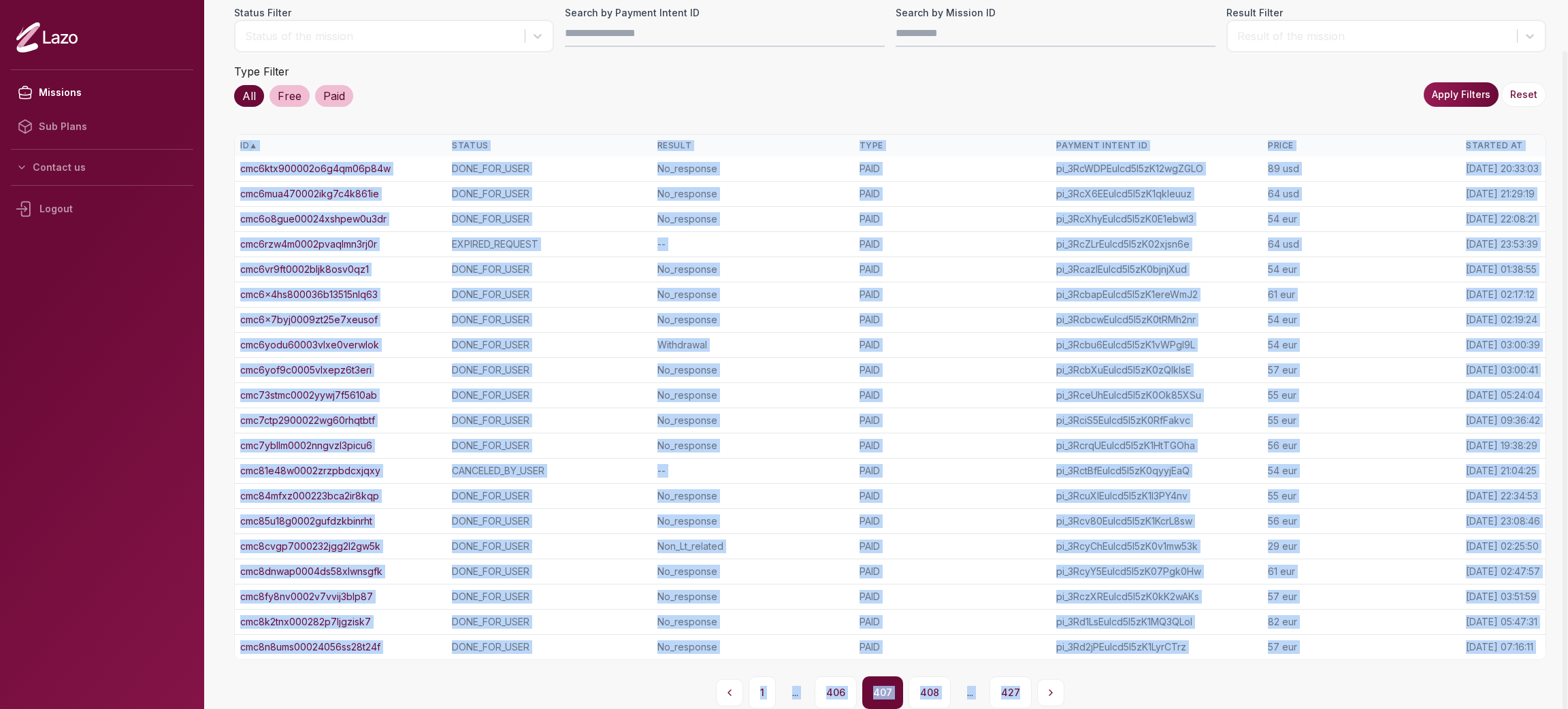
click at [831, 697] on button "406" at bounding box center [836, 693] width 42 height 33
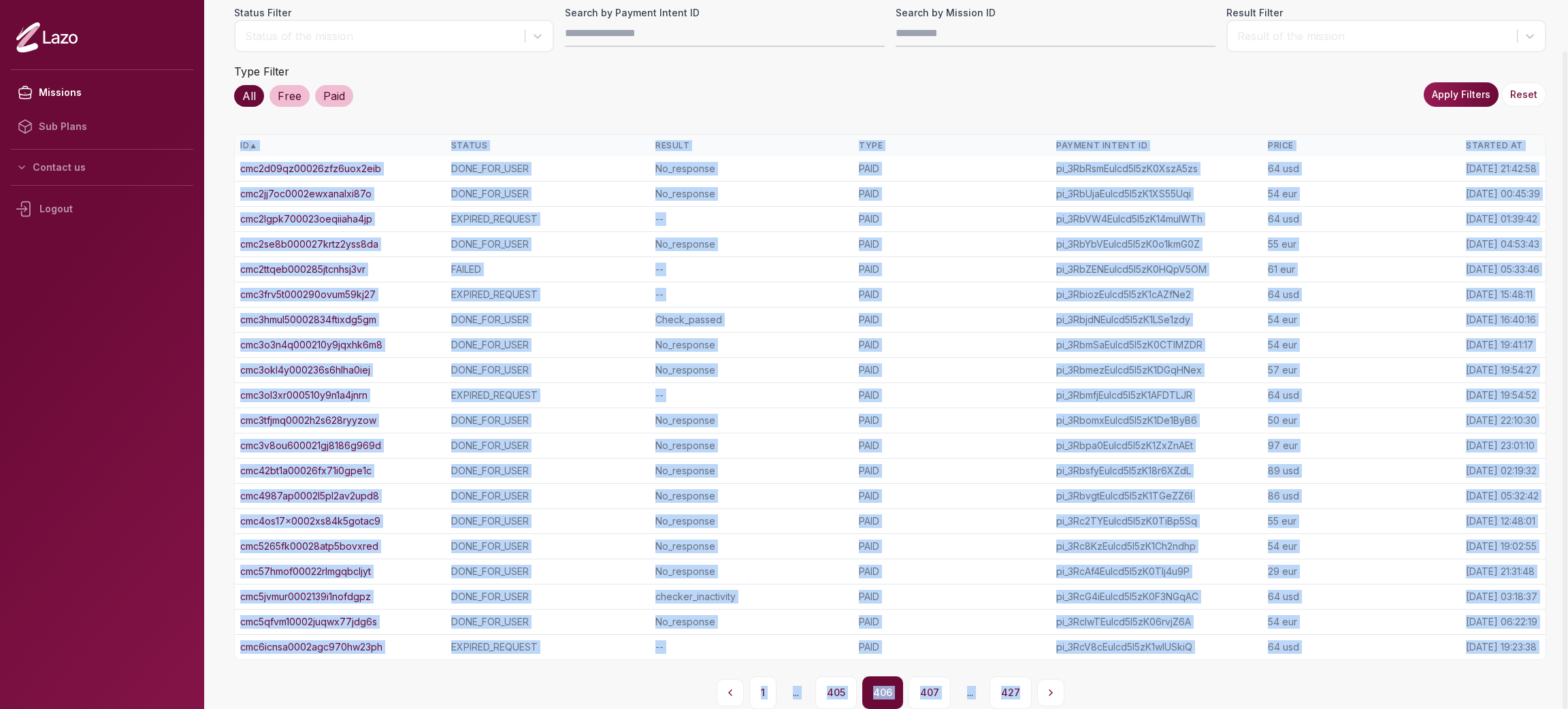
click at [841, 668] on div "Missions List Status Filter Status of the mission Search by Payment Intent ID S…" at bounding box center [890, 338] width 1312 height 741
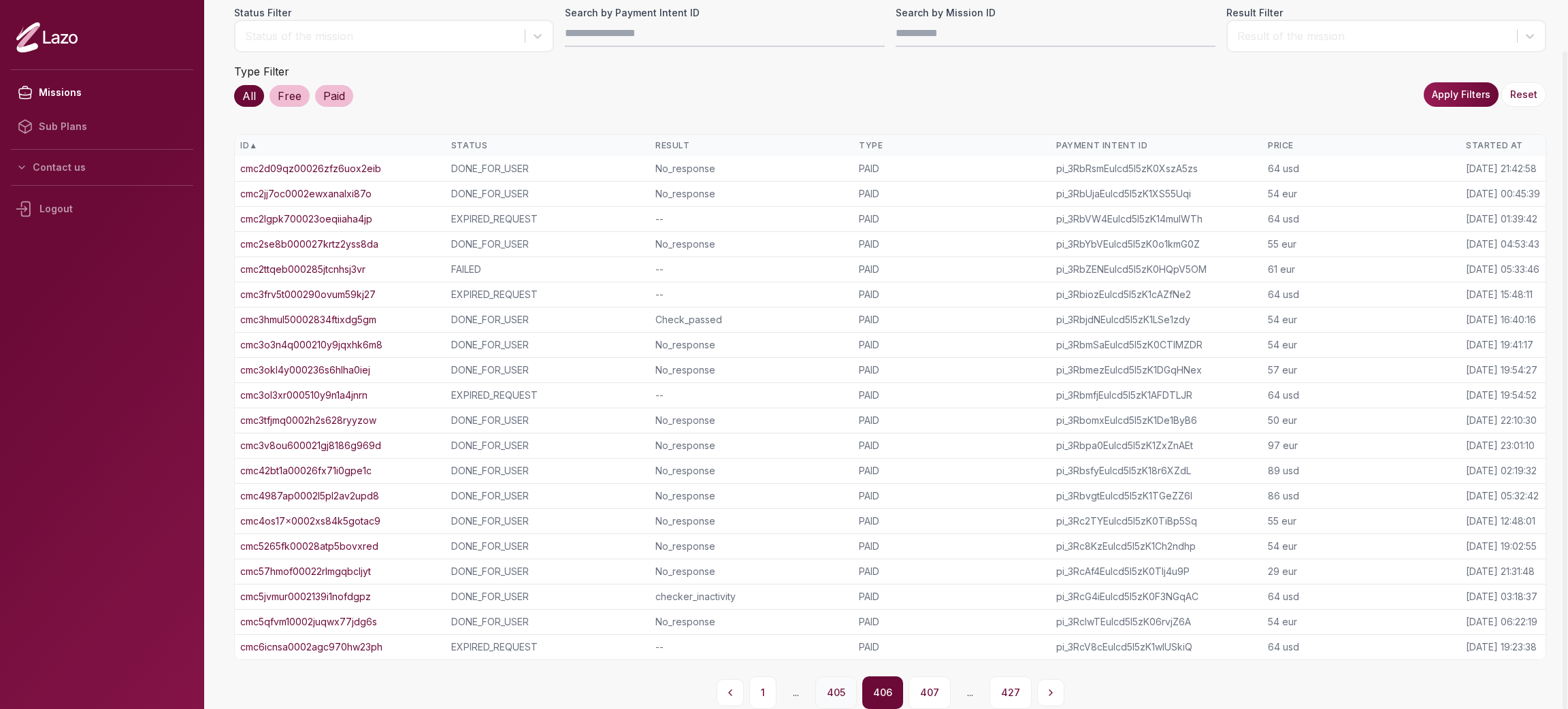
click at [831, 692] on button "405" at bounding box center [836, 693] width 41 height 33
click at [835, 685] on button "404" at bounding box center [836, 693] width 43 height 33
click at [835, 685] on button "403" at bounding box center [836, 693] width 42 height 33
click at [835, 685] on button "402" at bounding box center [836, 693] width 42 height 33
click at [835, 685] on button "401" at bounding box center [836, 693] width 40 height 33
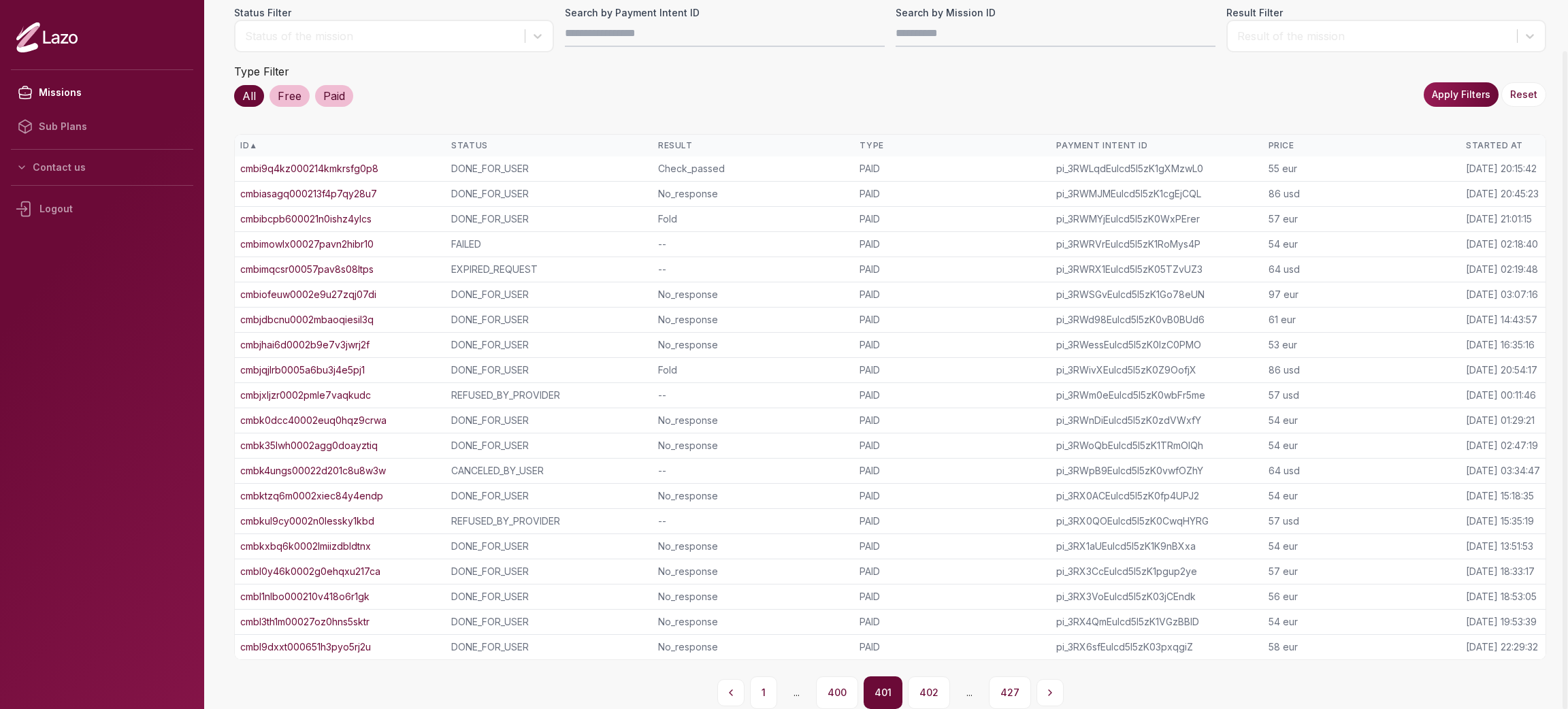
click at [835, 685] on button "400" at bounding box center [837, 693] width 42 height 33
click at [835, 685] on button "399" at bounding box center [837, 693] width 41 height 33
click at [835, 685] on button "398" at bounding box center [836, 693] width 41 height 33
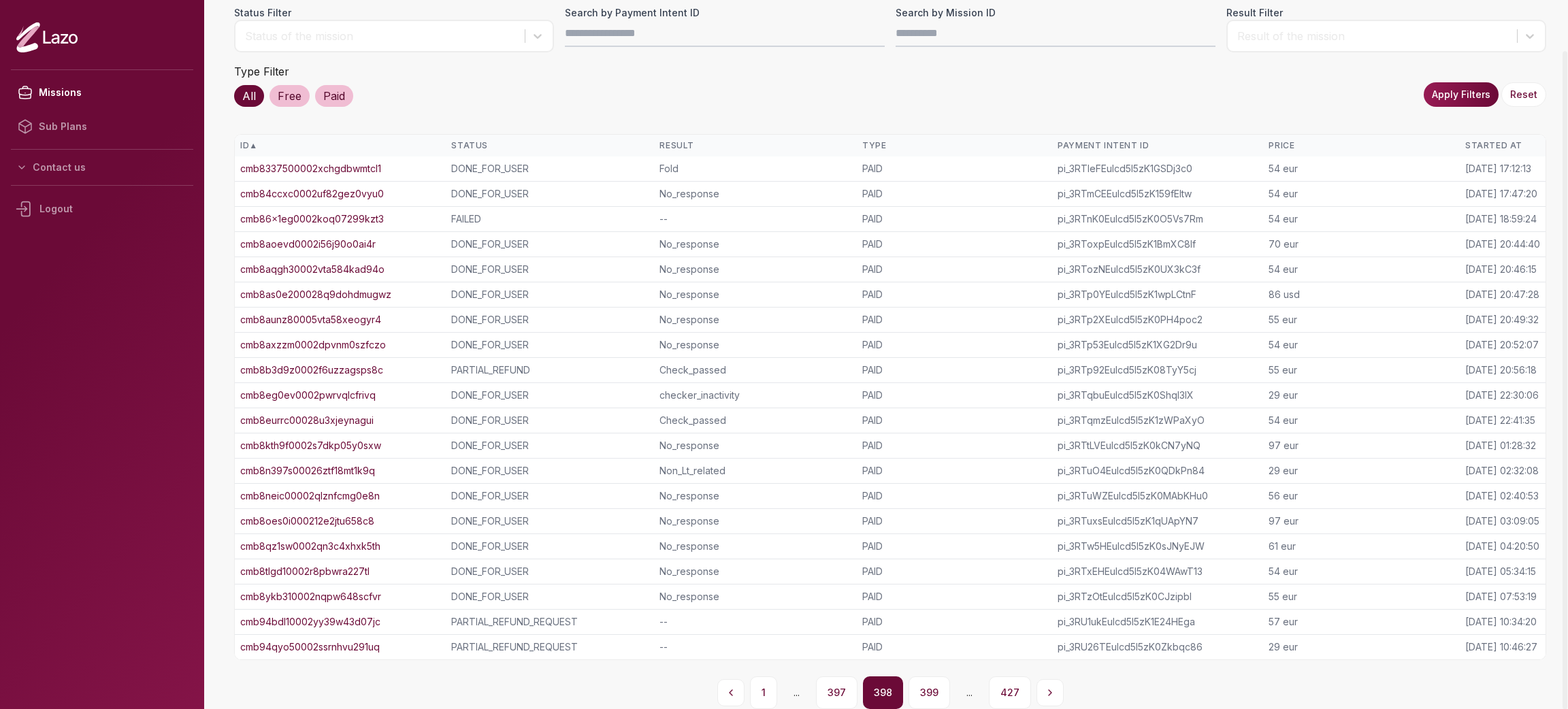
click at [835, 685] on button "397" at bounding box center [837, 693] width 41 height 33
click at [835, 685] on button "396" at bounding box center [837, 693] width 41 height 33
click at [835, 685] on button "395" at bounding box center [837, 693] width 41 height 33
click at [835, 685] on button "394" at bounding box center [837, 693] width 42 height 33
click at [824, 677] on button "393" at bounding box center [837, 693] width 41 height 33
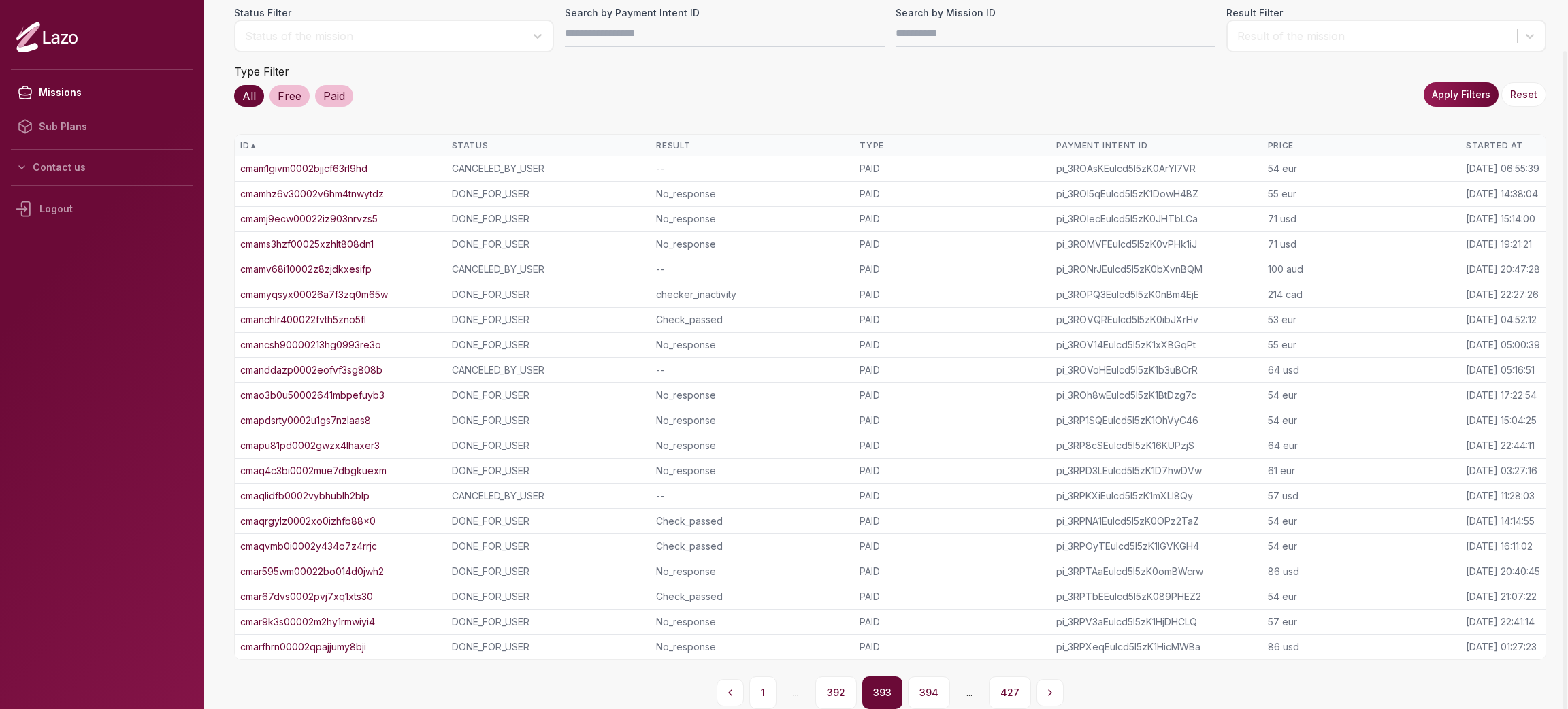
click at [352, 682] on div "1 ... 392 393 394 ... 427" at bounding box center [890, 693] width 1312 height 33
click at [279, 652] on link "cmarfhrn00002qpajjumy8bji" at bounding box center [303, 647] width 126 height 13
click at [919, 694] on button "394" at bounding box center [929, 693] width 42 height 33
click at [346, 163] on link "cmarjcv6s0002b986r56wbjlp" at bounding box center [306, 168] width 132 height 13
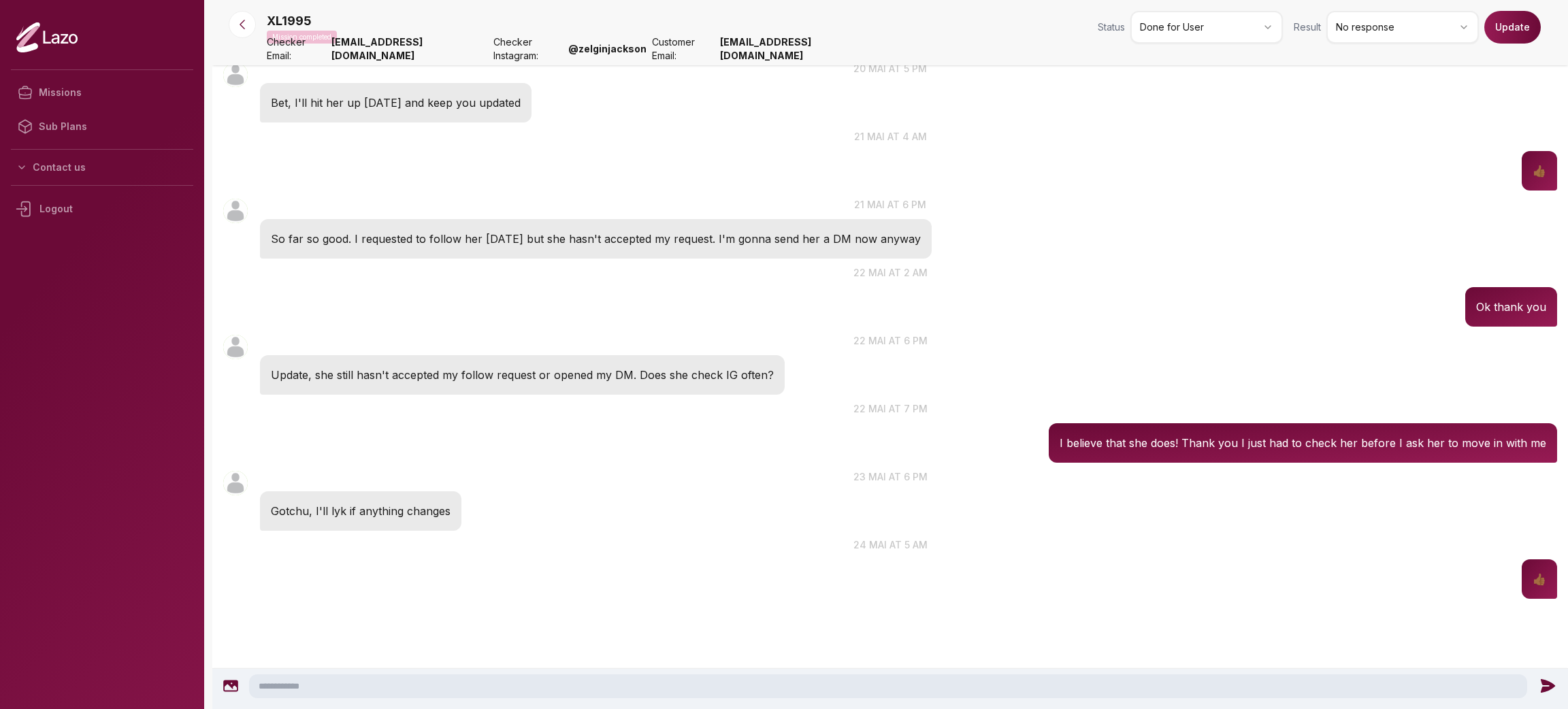
scroll to position [423, 0]
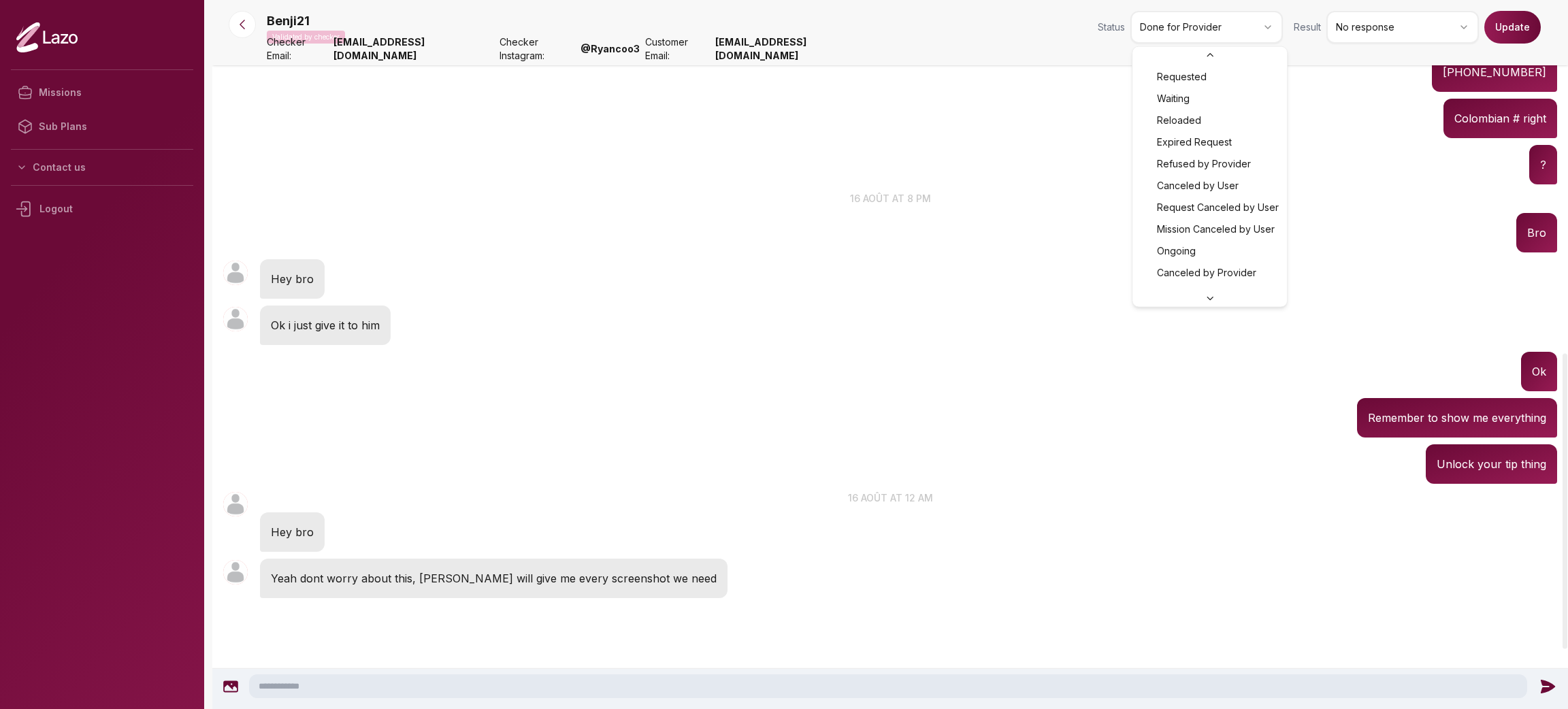
scroll to position [36, 0]
click at [1212, 27] on html "Missions Sub Plans Contact us Logout Benji21 Validated by checker Status Done f…" at bounding box center [784, 354] width 1568 height 709
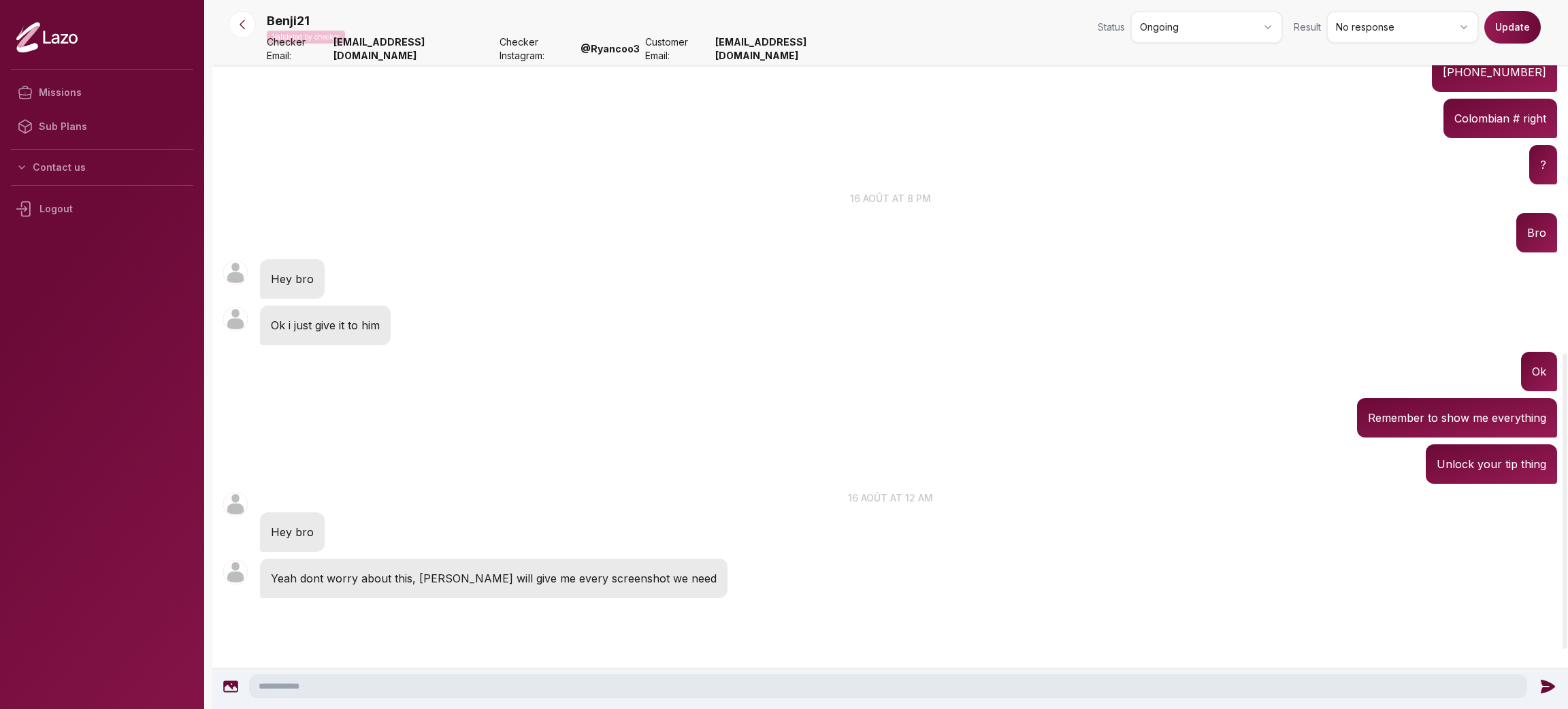
click at [1515, 15] on button "Update" at bounding box center [1513, 27] width 57 height 33
